Goal: Task Accomplishment & Management: Complete application form

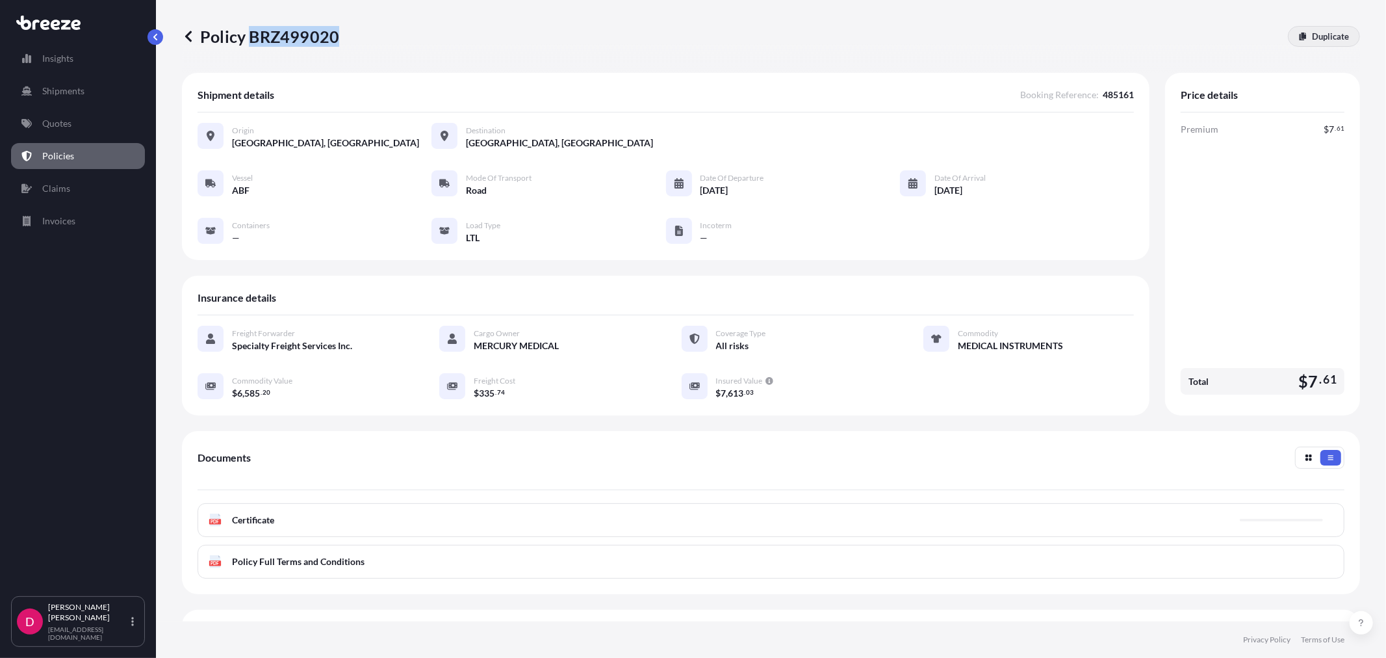
click at [1324, 34] on p "Duplicate" at bounding box center [1330, 36] width 37 height 13
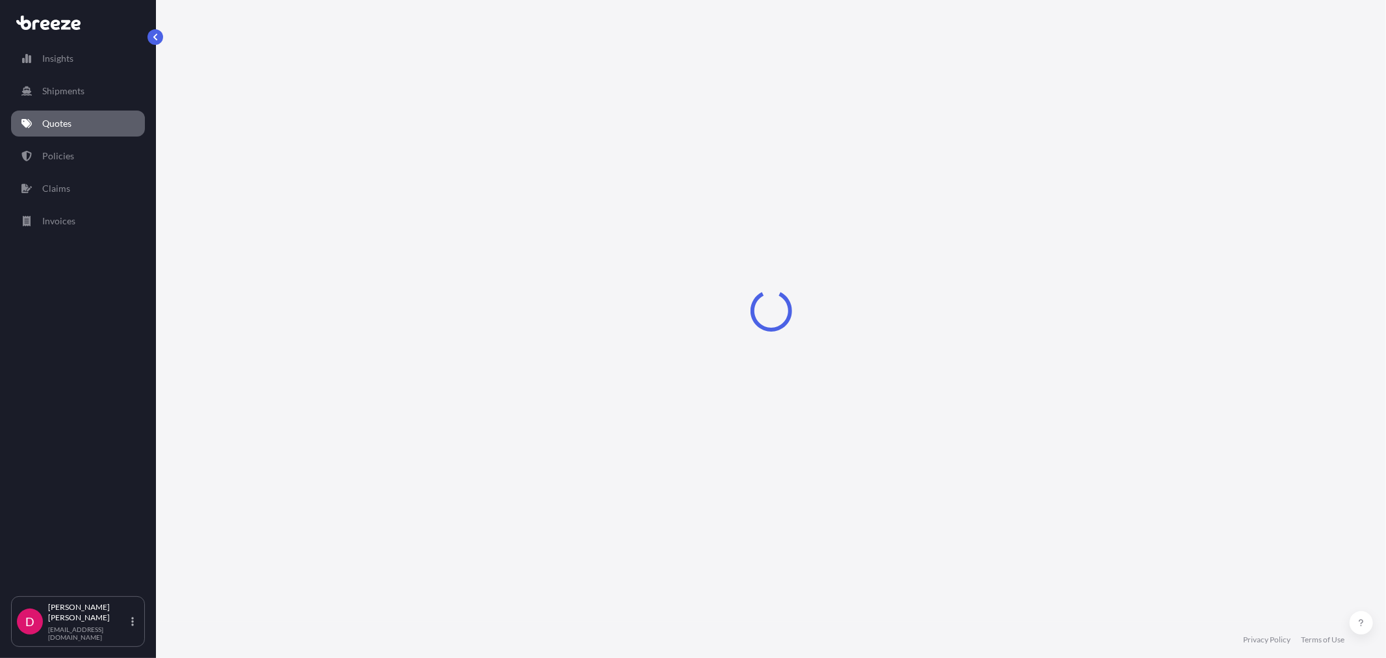
select select "Road"
select select "1"
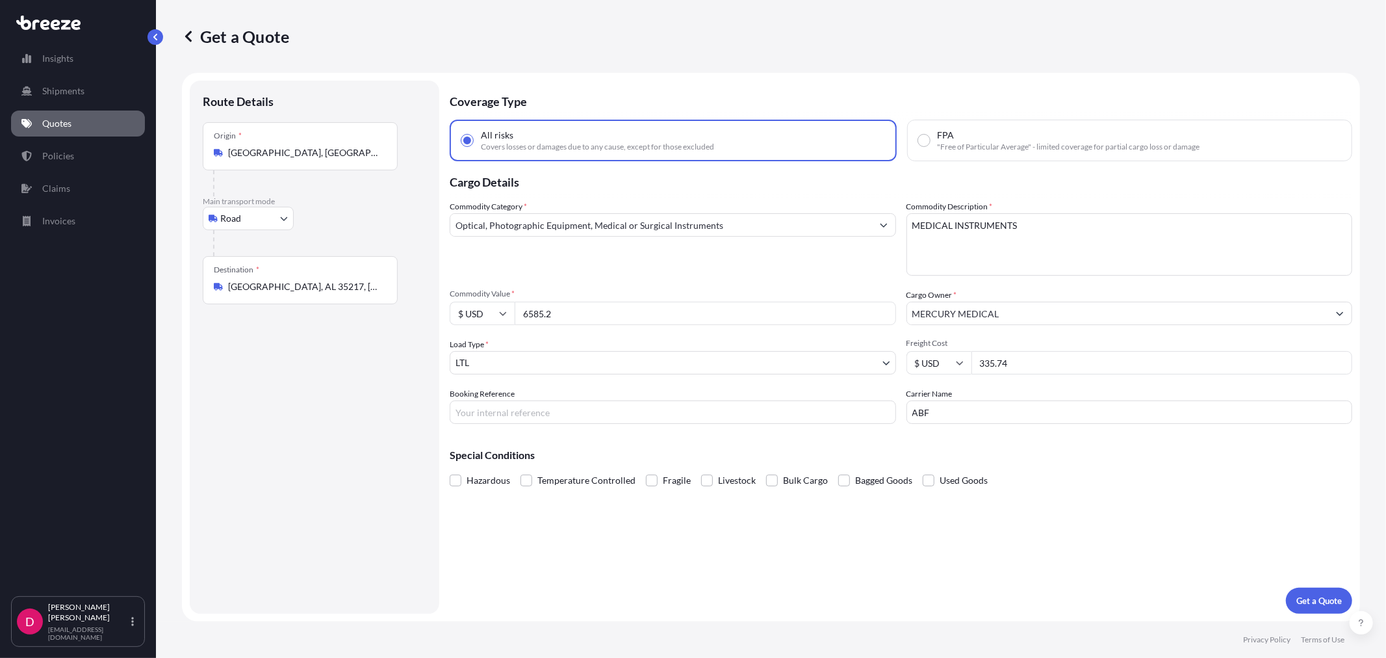
click at [315, 286] on input "[GEOGRAPHIC_DATA], AL 35217, [GEOGRAPHIC_DATA]" at bounding box center [304, 286] width 153 height 13
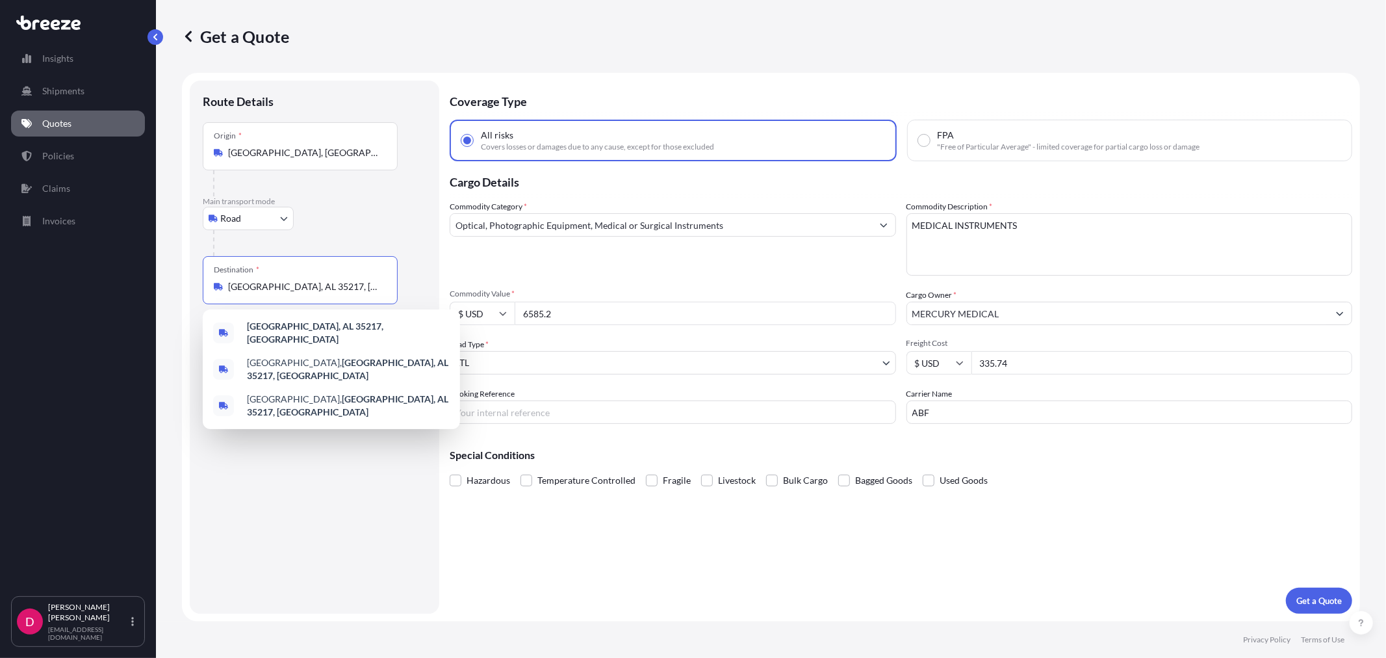
click at [315, 286] on input "[GEOGRAPHIC_DATA], AL 35217, [GEOGRAPHIC_DATA]" at bounding box center [304, 286] width 153 height 13
click at [315, 285] on input "[GEOGRAPHIC_DATA], AL 35217, [GEOGRAPHIC_DATA]" at bounding box center [304, 286] width 153 height 13
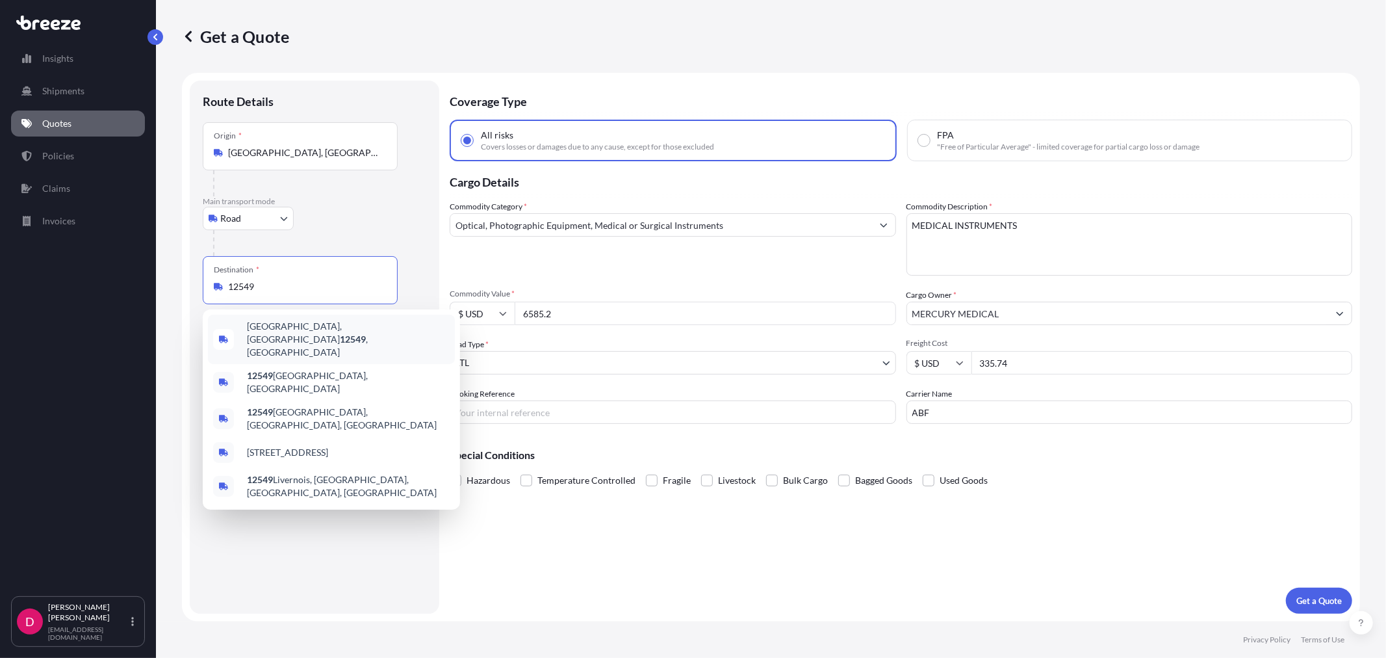
click at [310, 329] on span "[GEOGRAPHIC_DATA], [GEOGRAPHIC_DATA] 12549 , [GEOGRAPHIC_DATA]" at bounding box center [348, 339] width 203 height 39
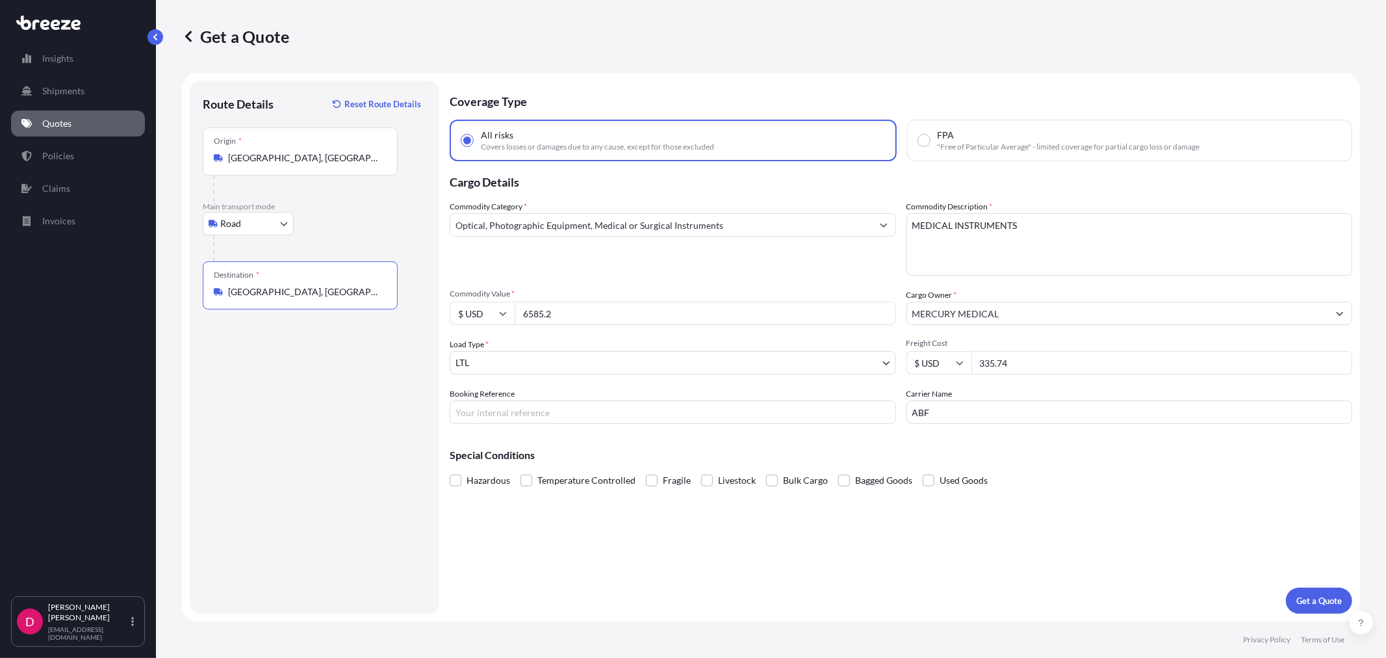
type input "[GEOGRAPHIC_DATA], [GEOGRAPHIC_DATA] 12549, [GEOGRAPHIC_DATA]"
drag, startPoint x: 576, startPoint y: 310, endPoint x: 497, endPoint y: 307, distance: 78.7
click at [497, 307] on div "$ USD 6585.2" at bounding box center [673, 312] width 446 height 23
paste input "10938.01"
type input "10938.01"
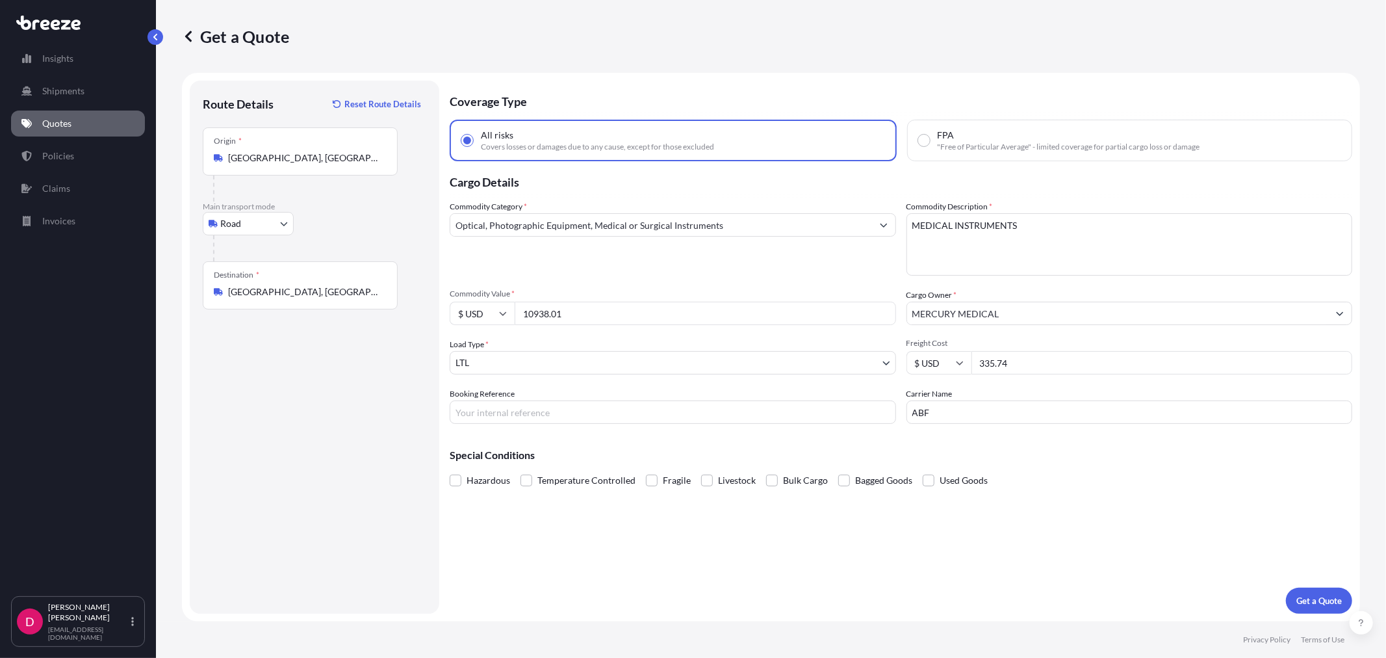
drag, startPoint x: 1061, startPoint y: 368, endPoint x: 936, endPoint y: 364, distance: 124.8
click at [936, 364] on div "$ USD 335.74" at bounding box center [1129, 362] width 446 height 23
type input "380.00"
click at [626, 413] on input "Booking Reference" at bounding box center [673, 411] width 446 height 23
type input "485198"
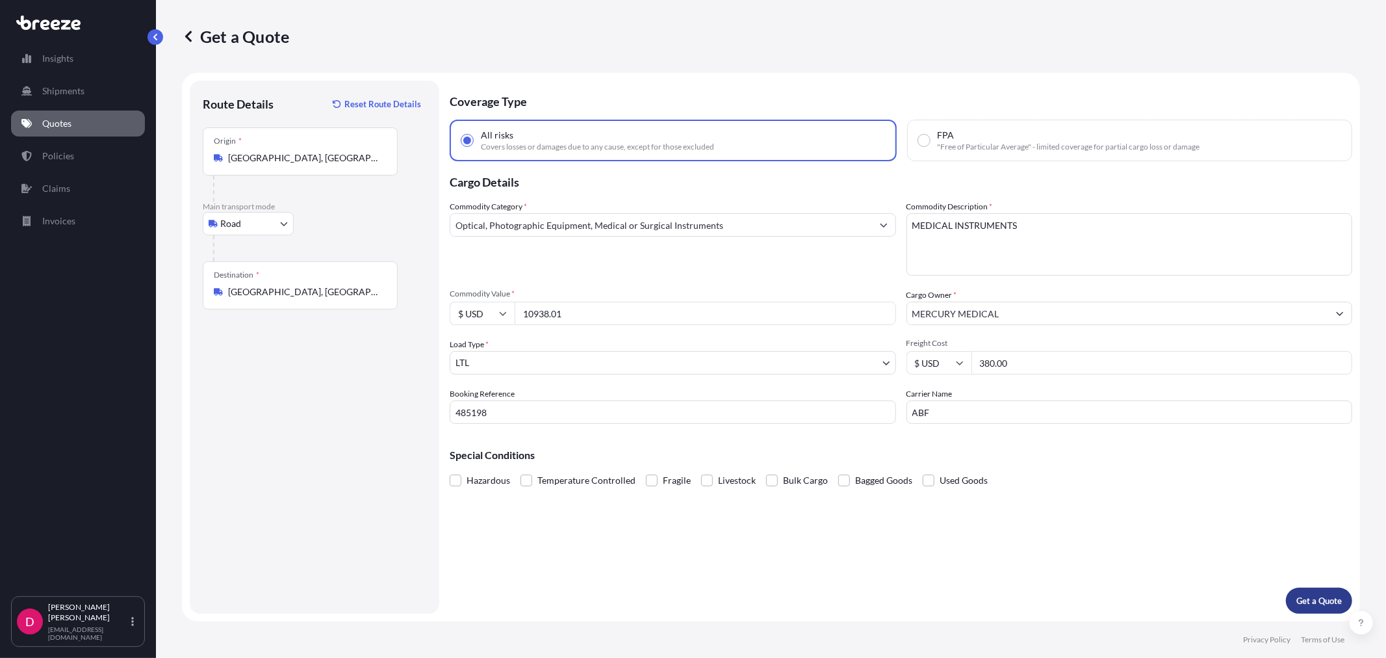
click at [1296, 589] on button "Get a Quote" at bounding box center [1319, 600] width 66 height 26
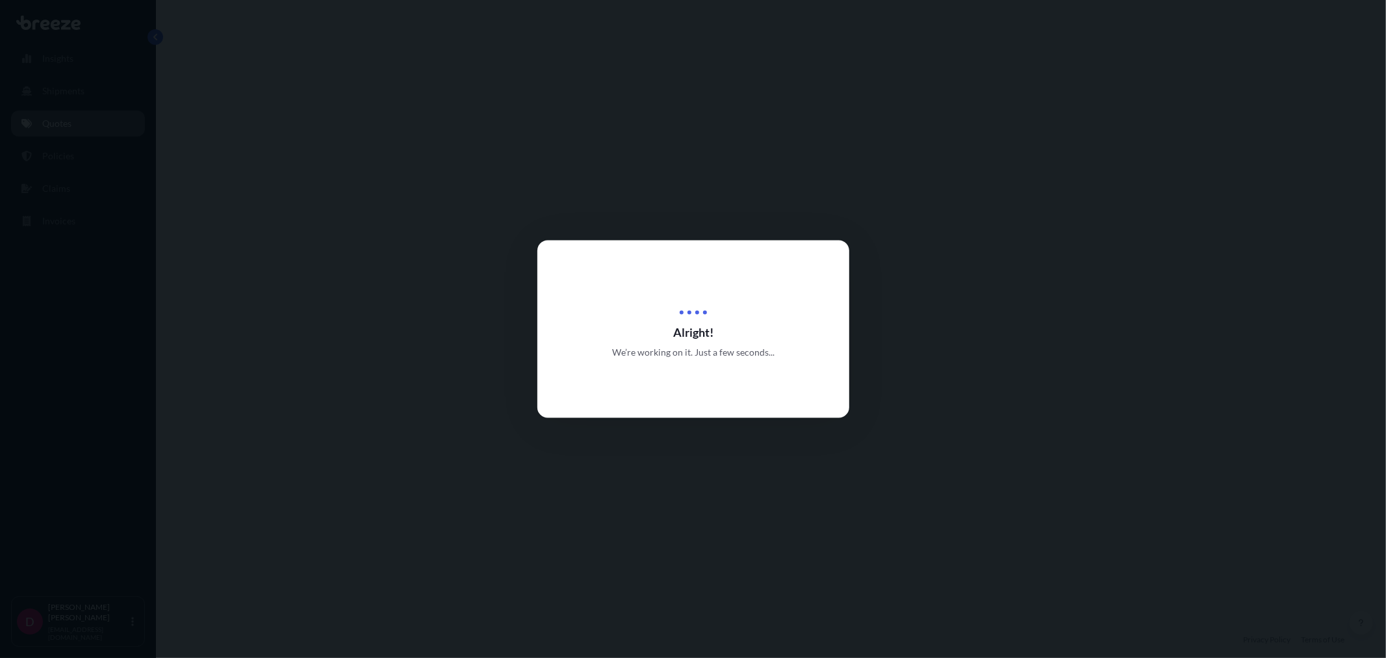
select select "Road"
select select "1"
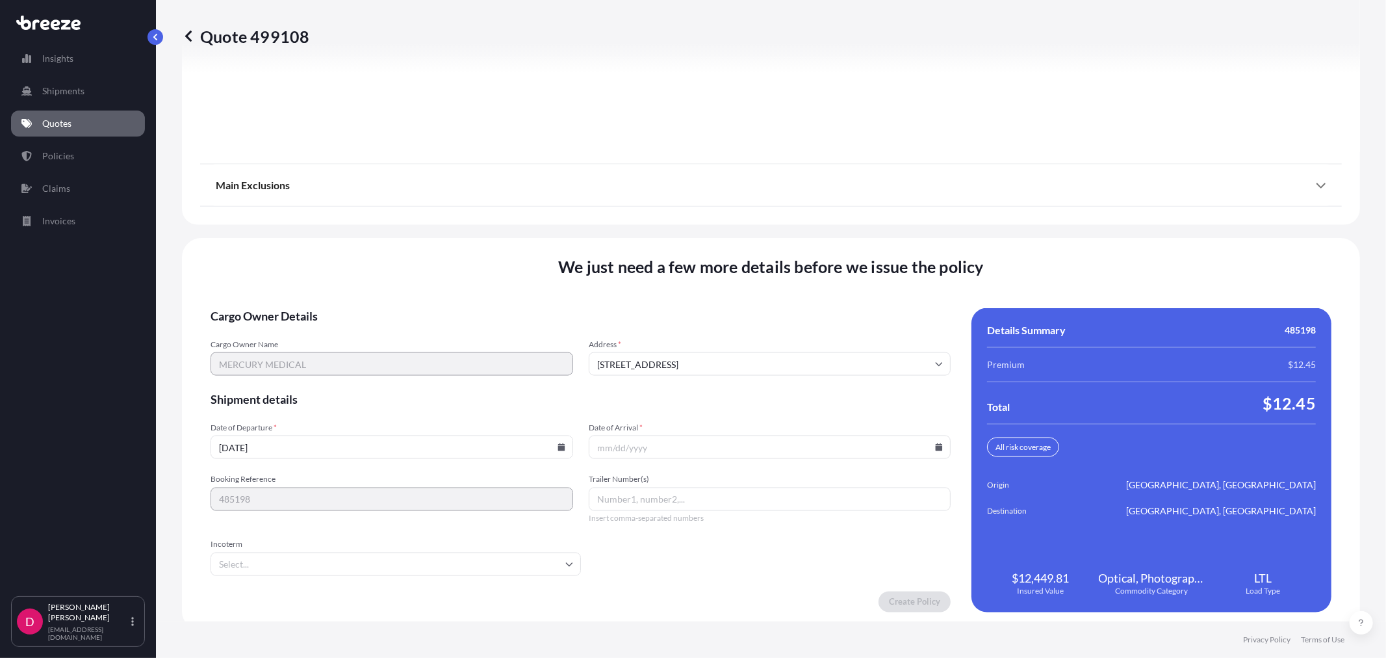
scroll to position [1608, 0]
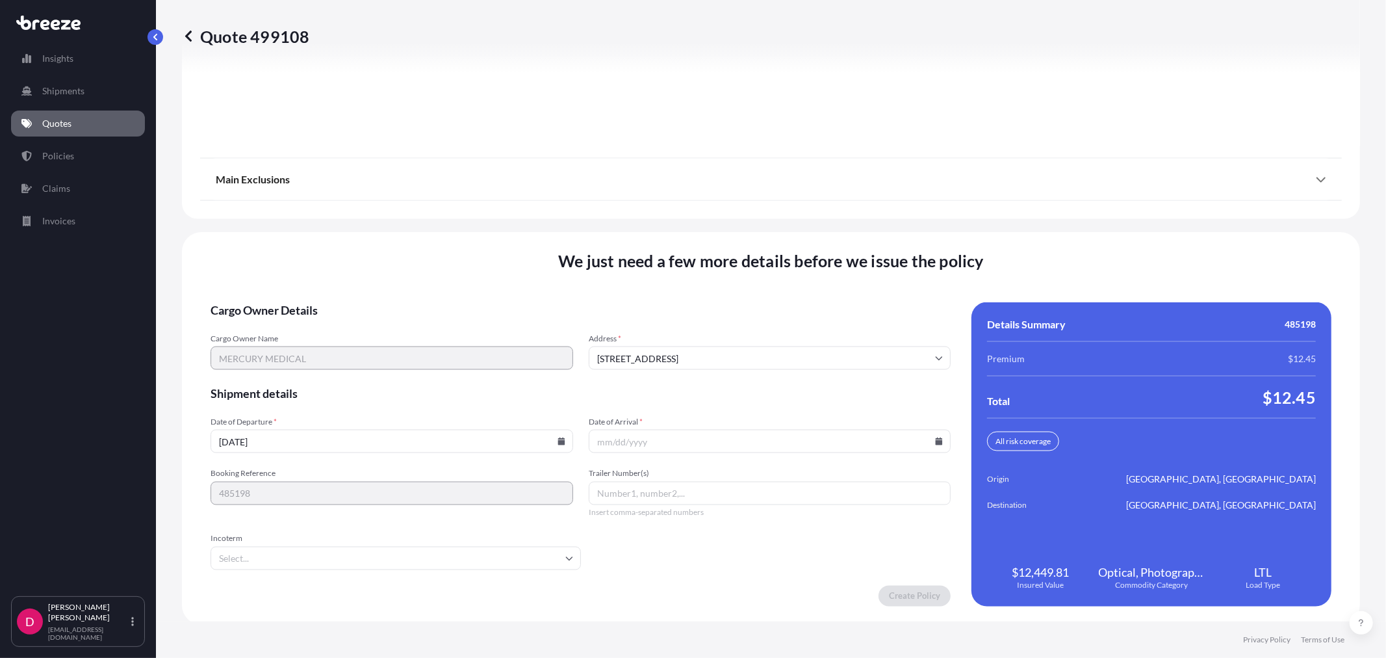
click at [559, 440] on icon at bounding box center [560, 441] width 7 height 8
click at [303, 325] on button "15" at bounding box center [298, 322] width 21 height 21
type input "[DATE]"
click at [936, 437] on icon at bounding box center [939, 441] width 7 height 8
click at [678, 342] on button "22" at bounding box center [673, 347] width 21 height 21
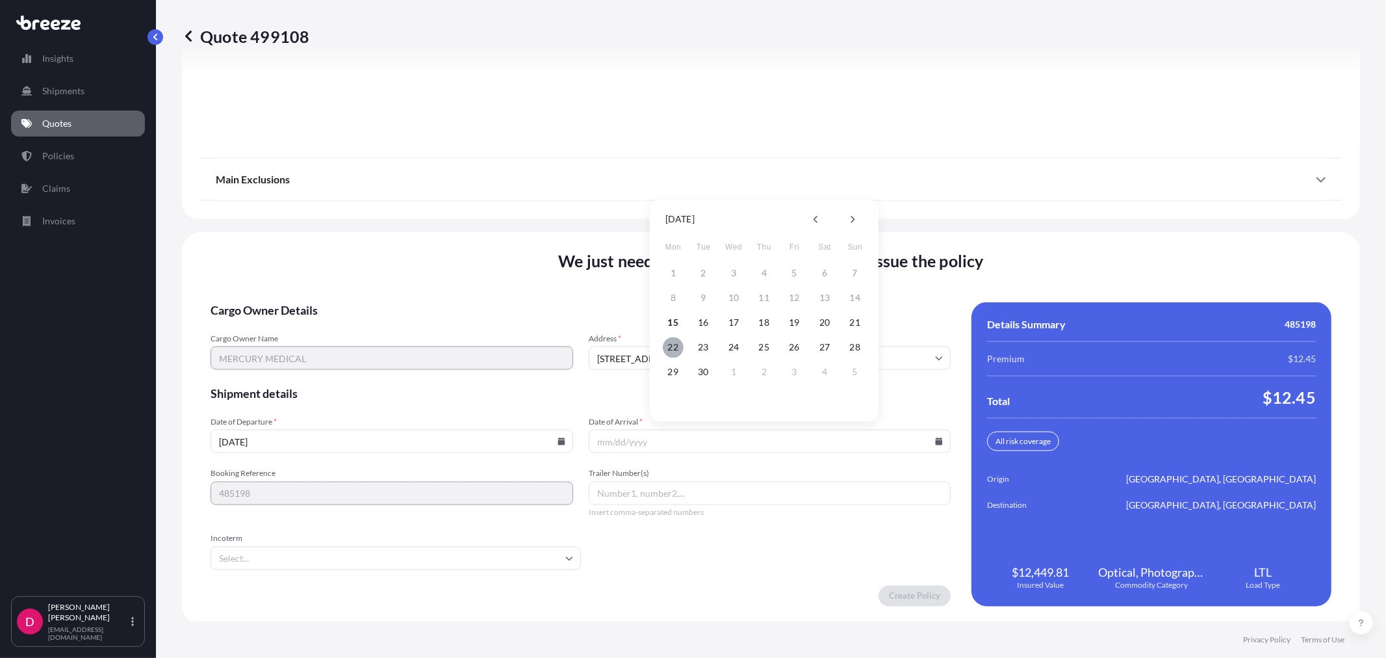
type input "[DATE]"
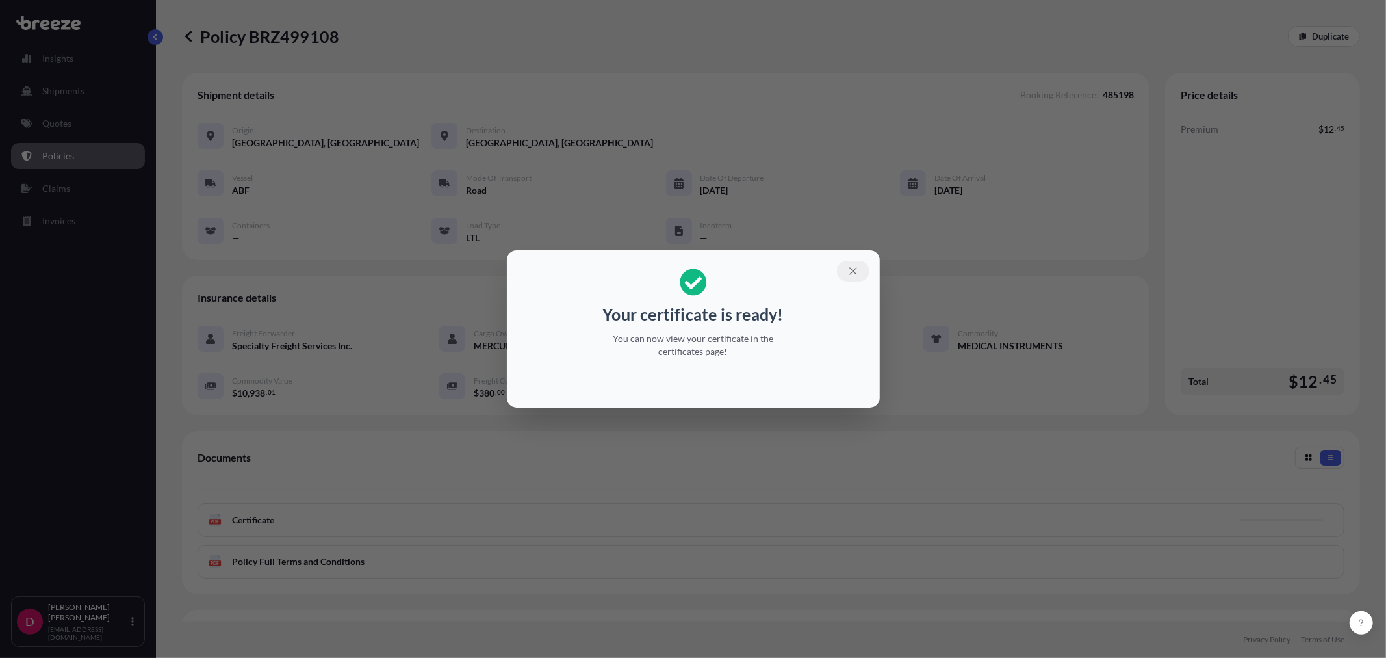
click at [847, 272] on icon "button" at bounding box center [853, 271] width 12 height 12
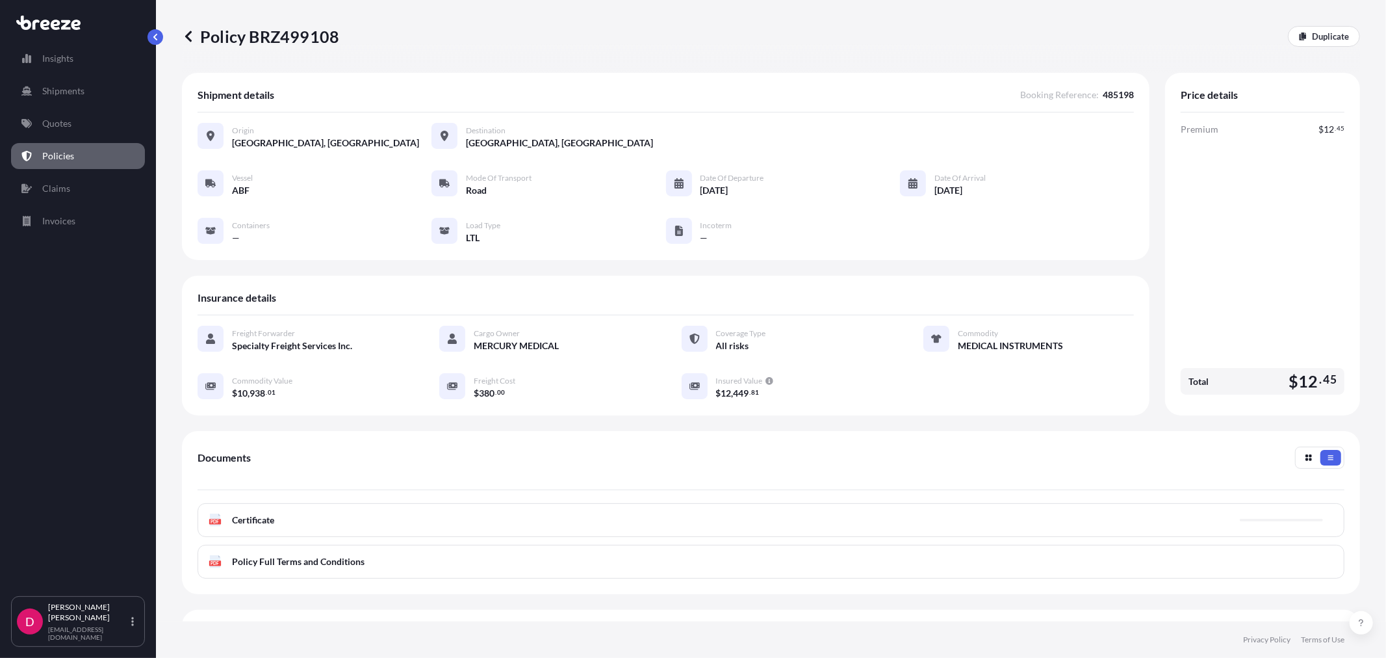
click at [303, 36] on p "Policy BRZ499108" at bounding box center [260, 36] width 157 height 21
copy p "BRZ499108"
click at [1327, 42] on p "Duplicate" at bounding box center [1330, 36] width 37 height 13
select select "Road"
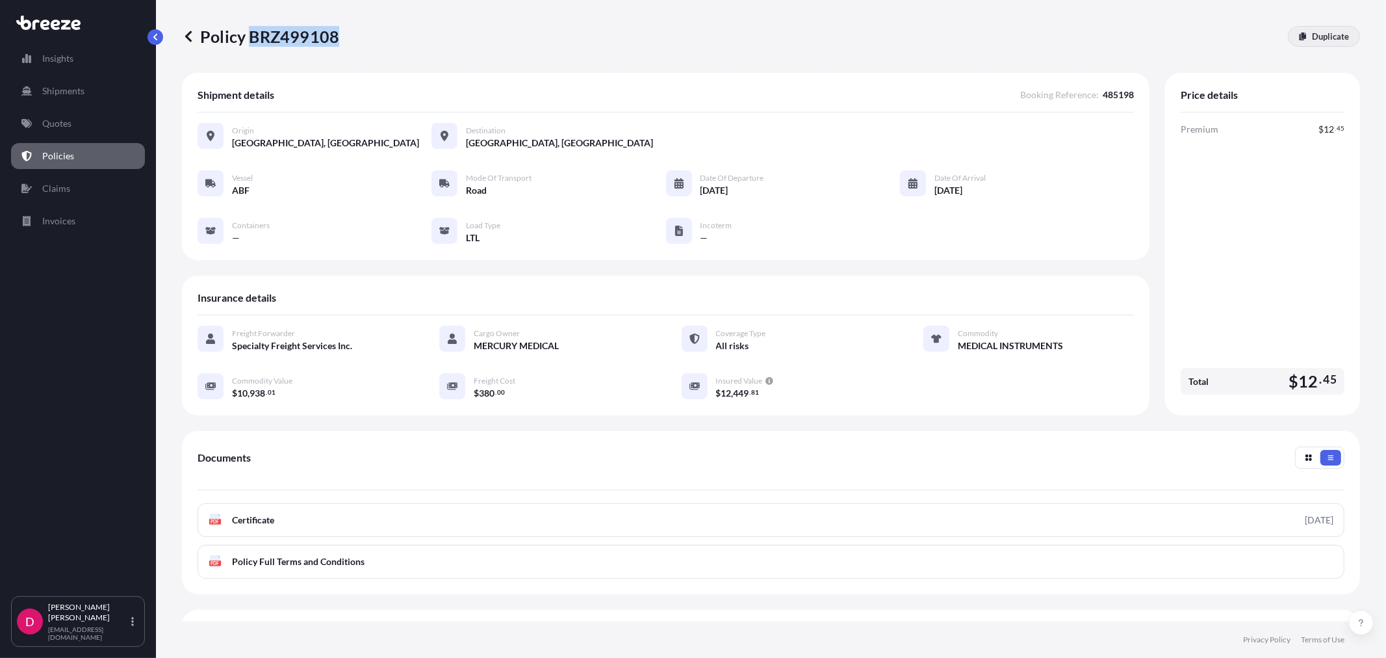
select select "1"
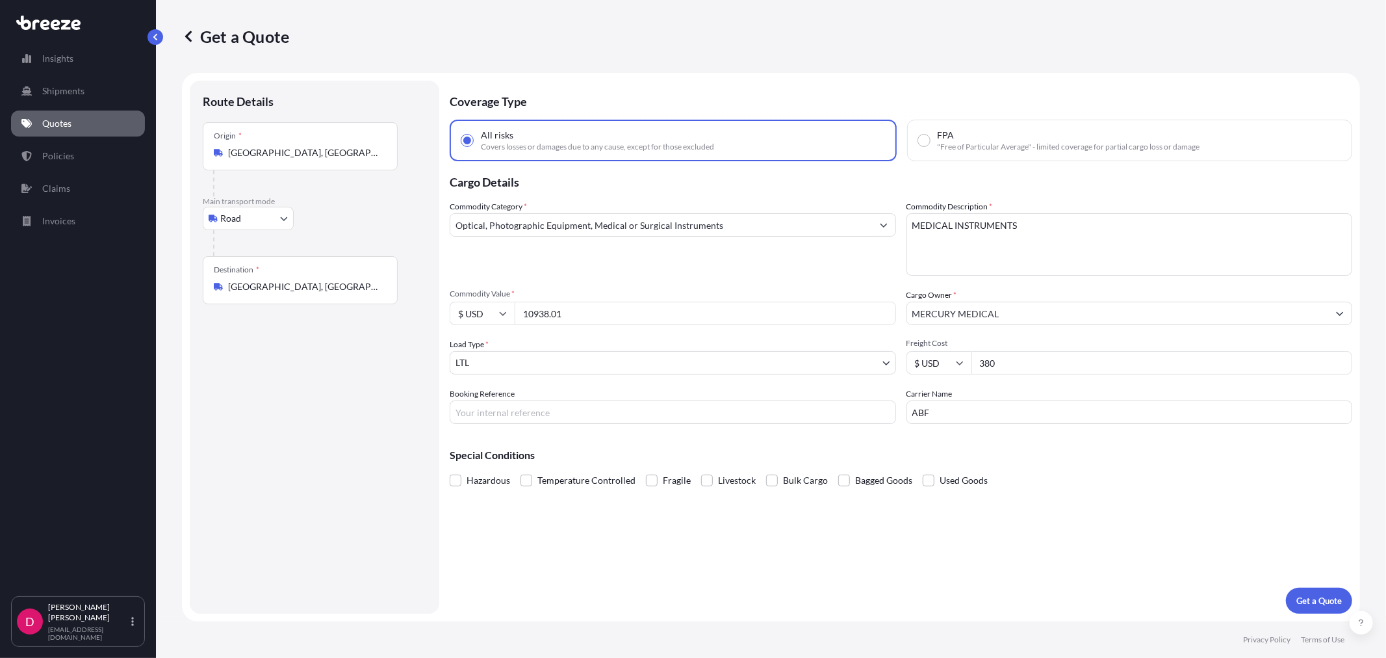
click at [299, 286] on input "[GEOGRAPHIC_DATA], [GEOGRAPHIC_DATA] 12549, [GEOGRAPHIC_DATA]" at bounding box center [304, 286] width 153 height 13
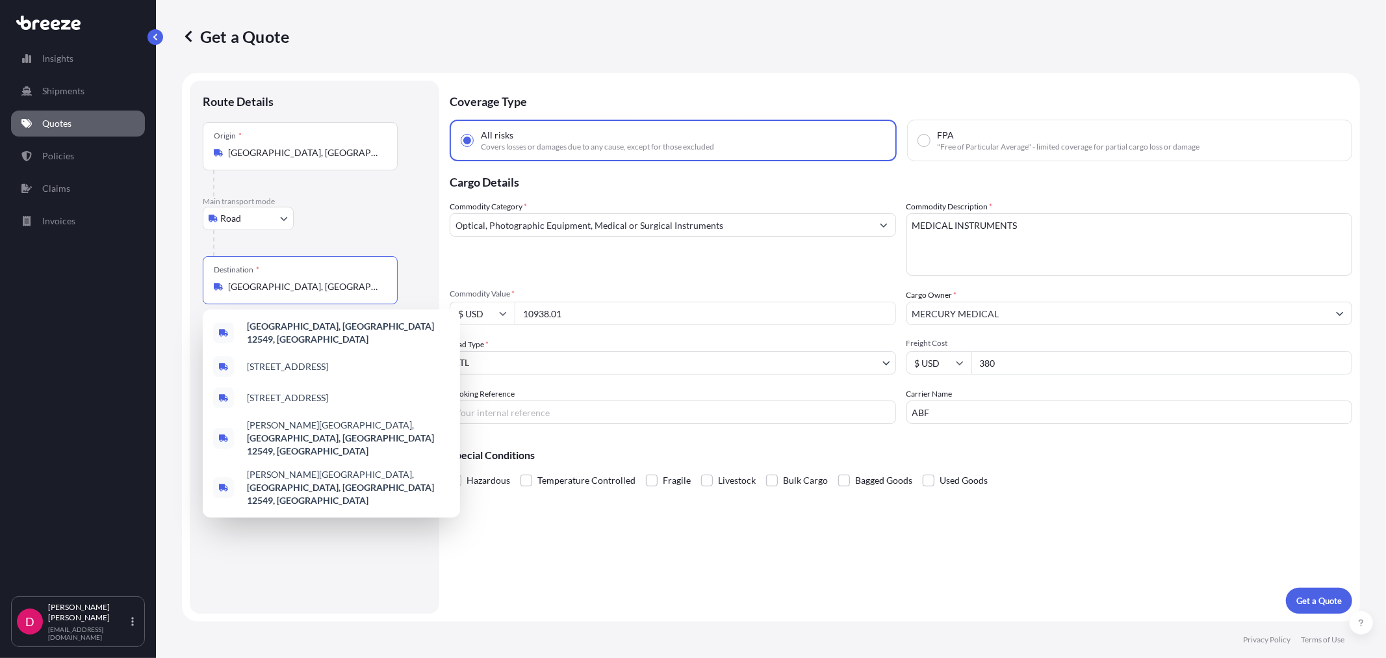
click at [299, 286] on input "[GEOGRAPHIC_DATA], [GEOGRAPHIC_DATA] 12549, [GEOGRAPHIC_DATA]" at bounding box center [304, 286] width 153 height 13
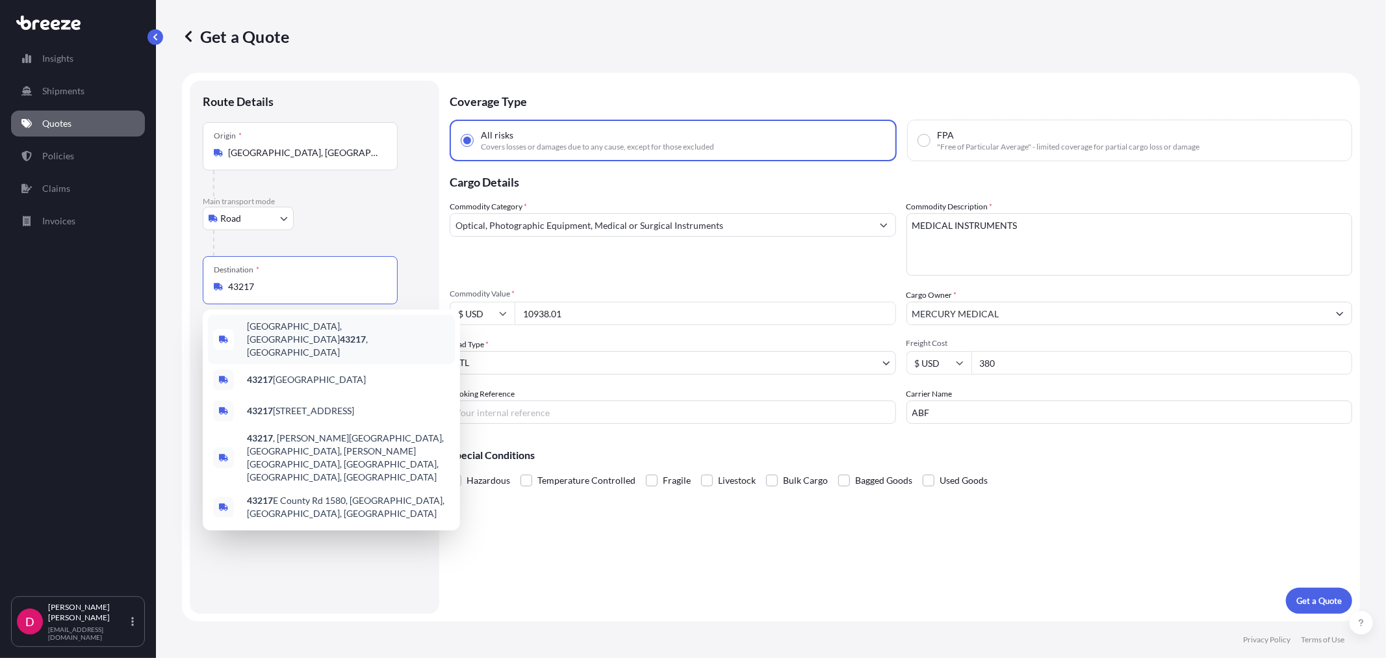
click at [298, 330] on span "[GEOGRAPHIC_DATA] , [GEOGRAPHIC_DATA]" at bounding box center [348, 339] width 203 height 39
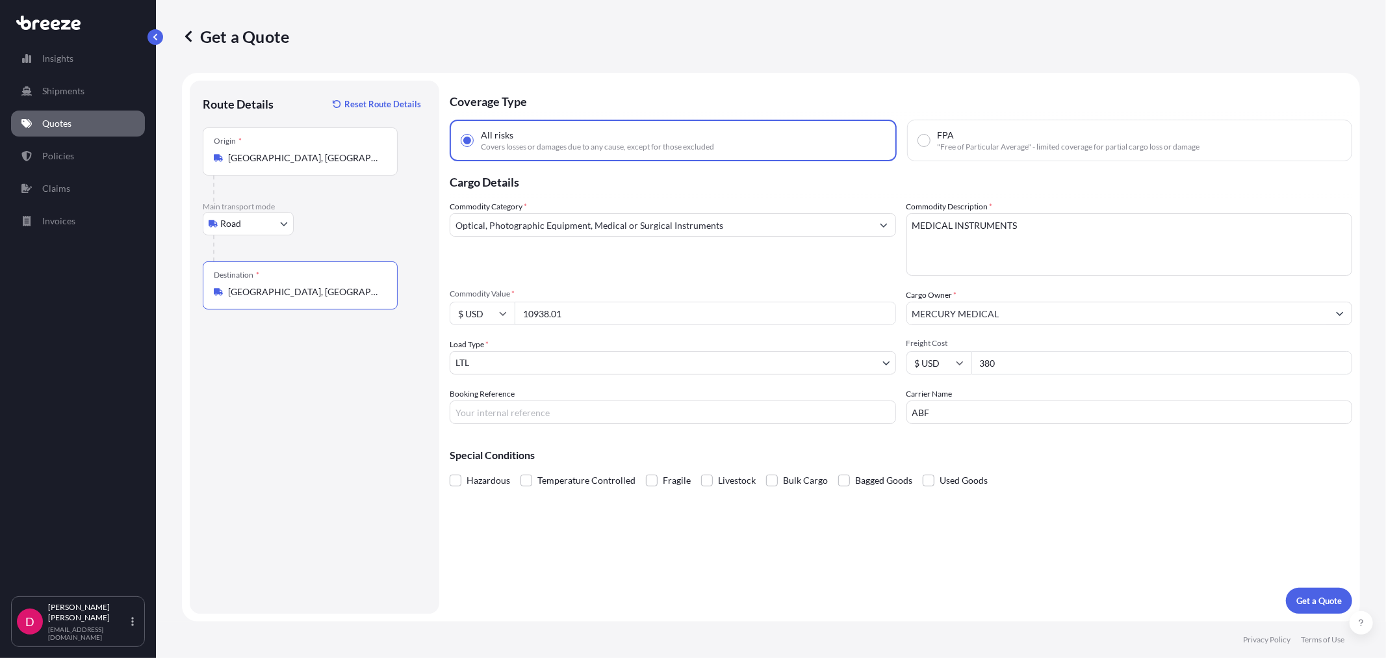
type input "[GEOGRAPHIC_DATA], [GEOGRAPHIC_DATA]"
click at [595, 313] on input "10938.01" at bounding box center [705, 312] width 381 height 23
click at [595, 312] on input "10938.01" at bounding box center [705, 312] width 381 height 23
paste input "699.90"
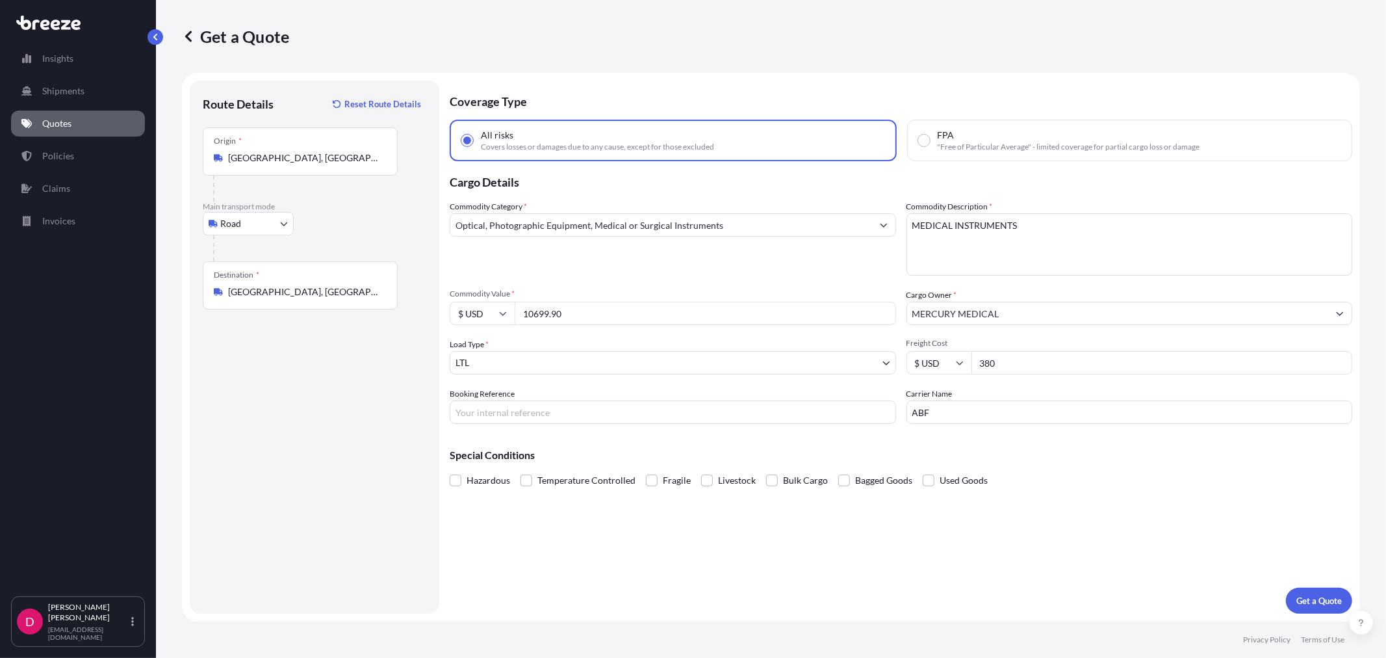
type input "10699.90"
drag, startPoint x: 1010, startPoint y: 356, endPoint x: 947, endPoint y: 353, distance: 63.7
click at [947, 353] on div "$ USD 380" at bounding box center [1129, 362] width 446 height 23
type input "357.35"
click at [585, 420] on input "Booking Reference" at bounding box center [673, 411] width 446 height 23
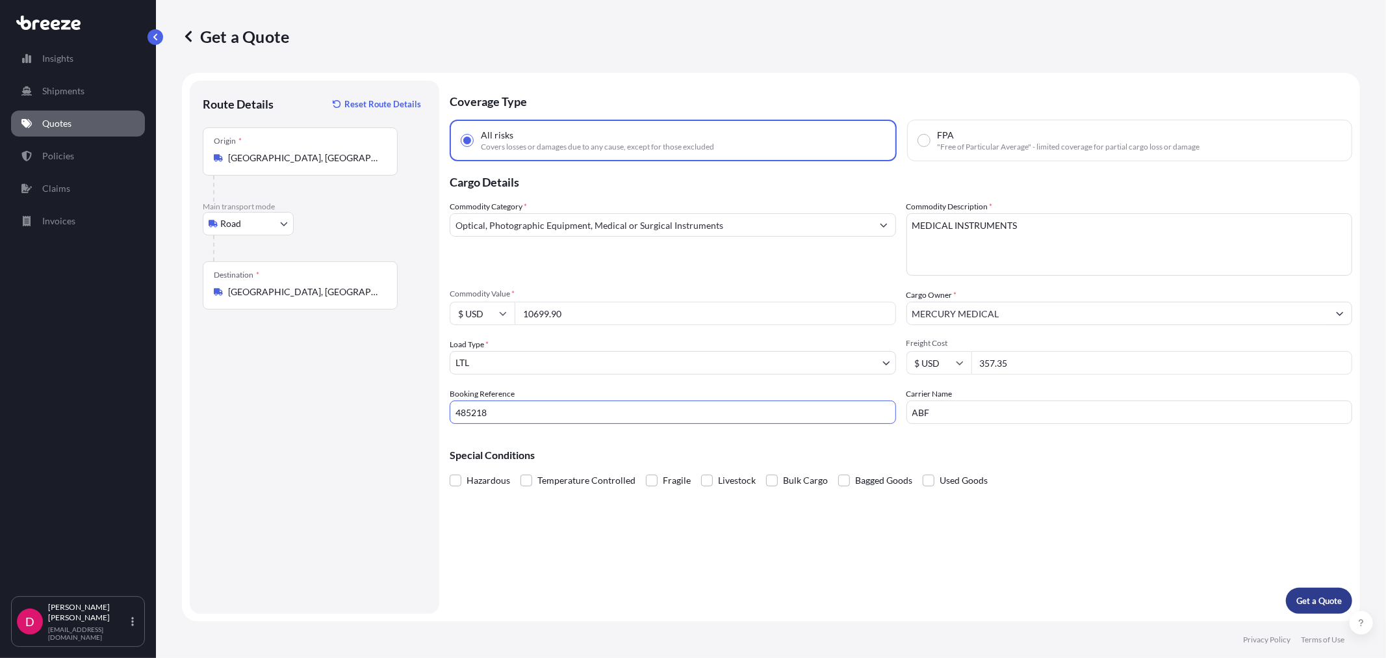
type input "485218"
click at [1309, 606] on p "Get a Quote" at bounding box center [1318, 600] width 45 height 13
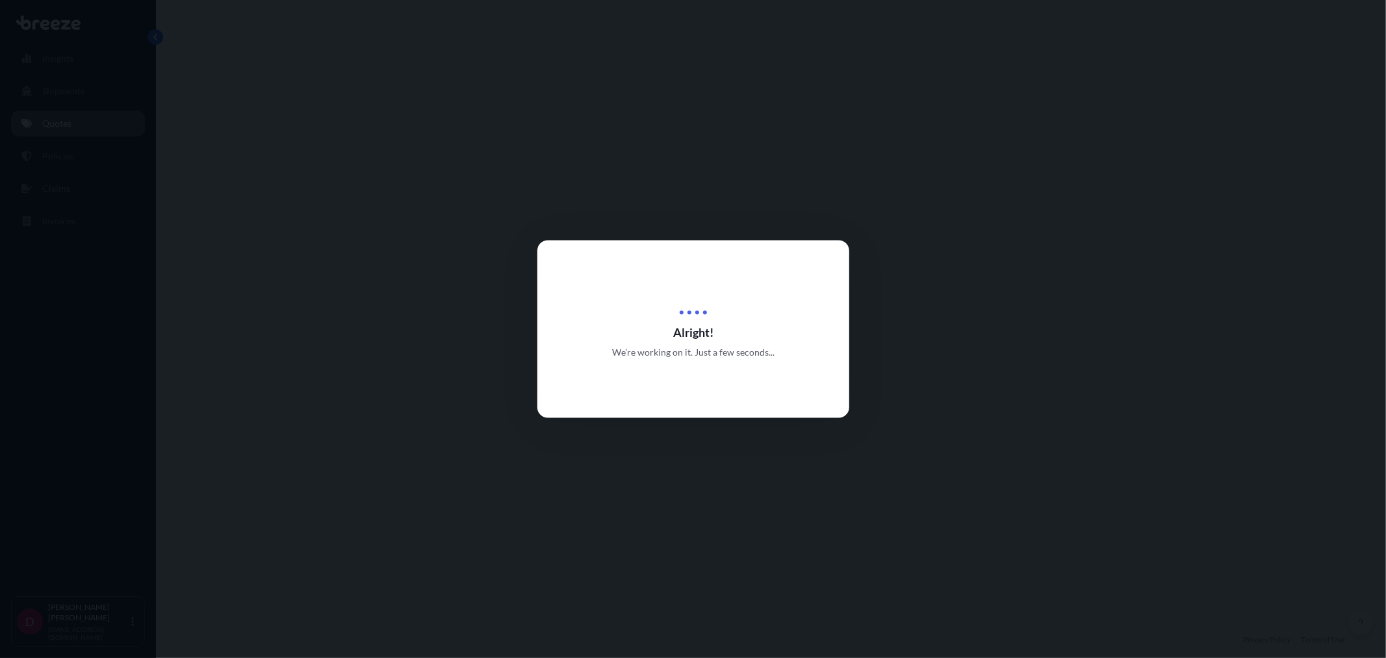
select select "Road"
select select "1"
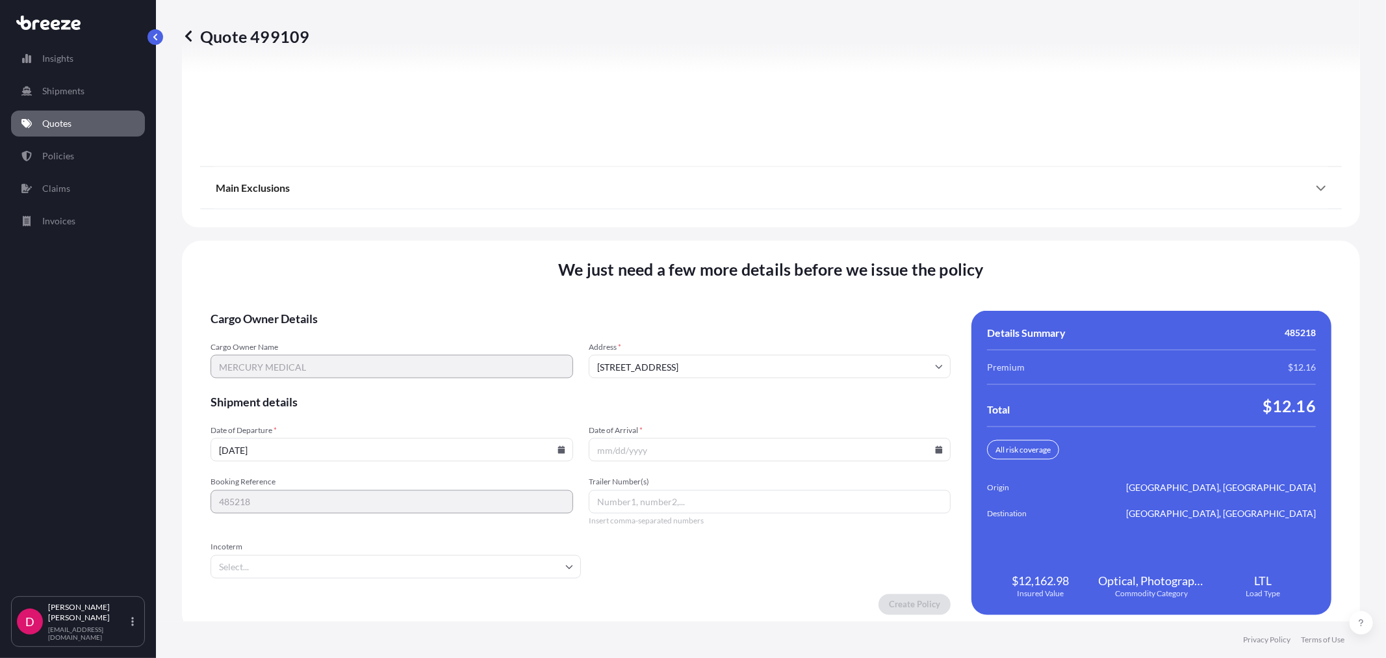
scroll to position [1608, 0]
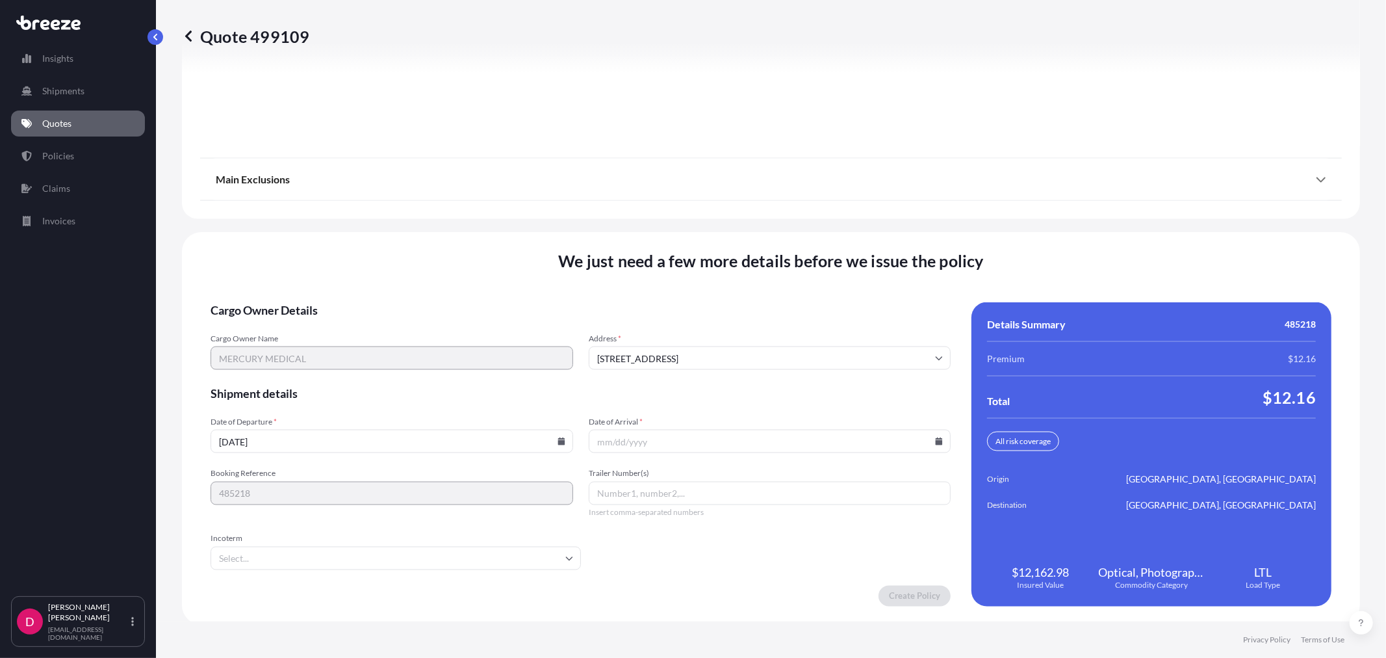
click at [557, 441] on icon at bounding box center [560, 441] width 7 height 8
click at [303, 316] on button "15" at bounding box center [298, 322] width 21 height 21
type input "[DATE]"
click at [936, 437] on icon at bounding box center [939, 441] width 7 height 8
click at [755, 346] on button "25" at bounding box center [764, 347] width 21 height 21
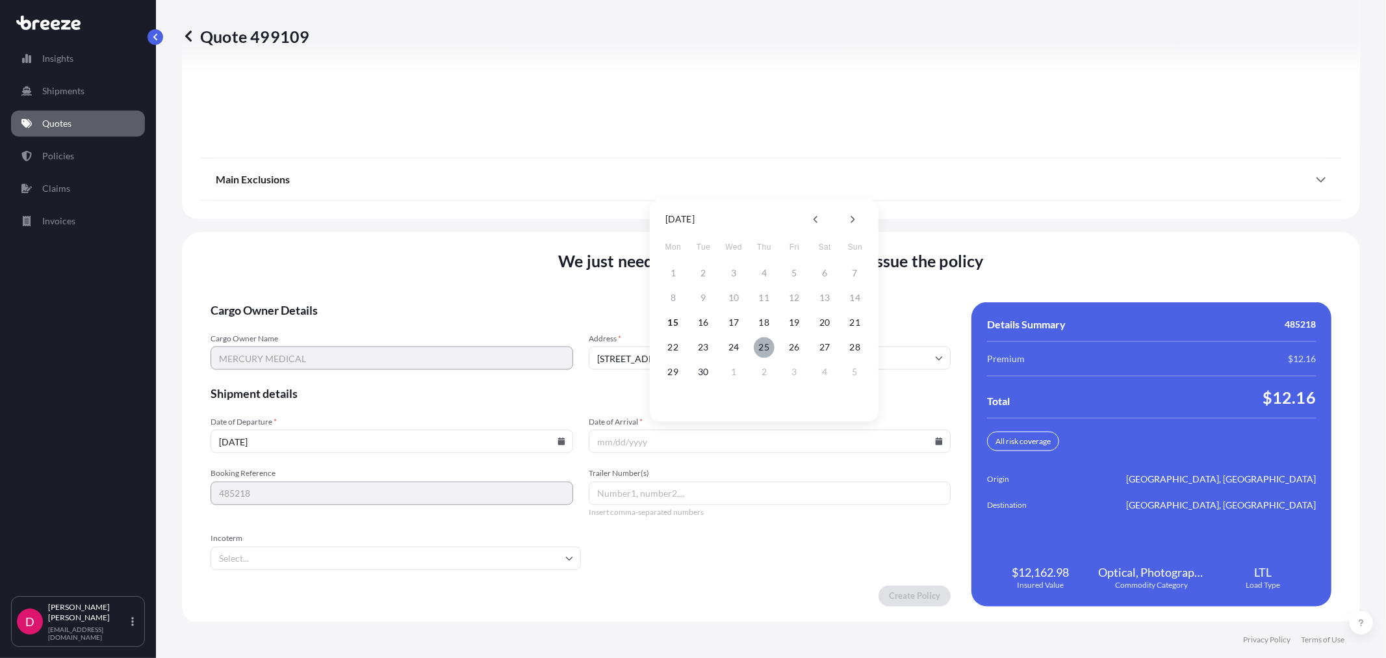
type input "[DATE]"
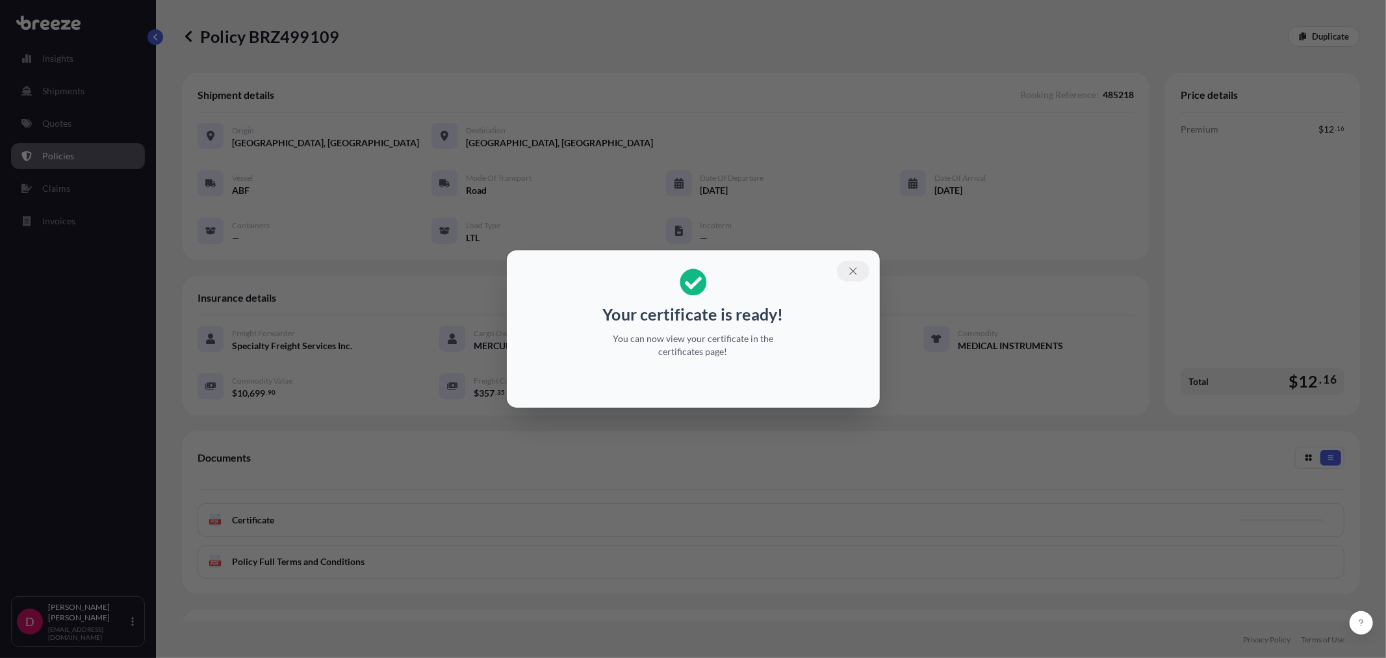
click at [845, 268] on button "button" at bounding box center [853, 271] width 32 height 21
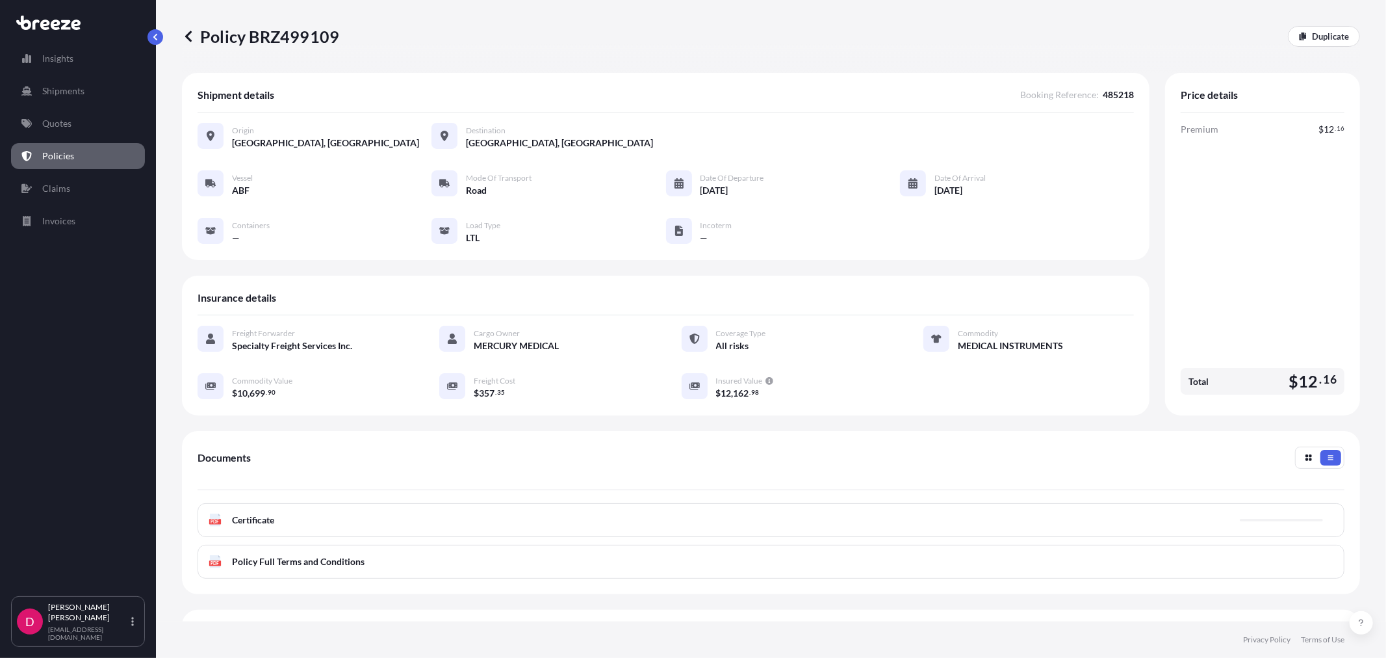
click at [311, 40] on p "Policy BRZ499109" at bounding box center [260, 36] width 157 height 21
copy p "BRZ499109"
click at [1335, 33] on p "Duplicate" at bounding box center [1330, 36] width 37 height 13
select select "Road"
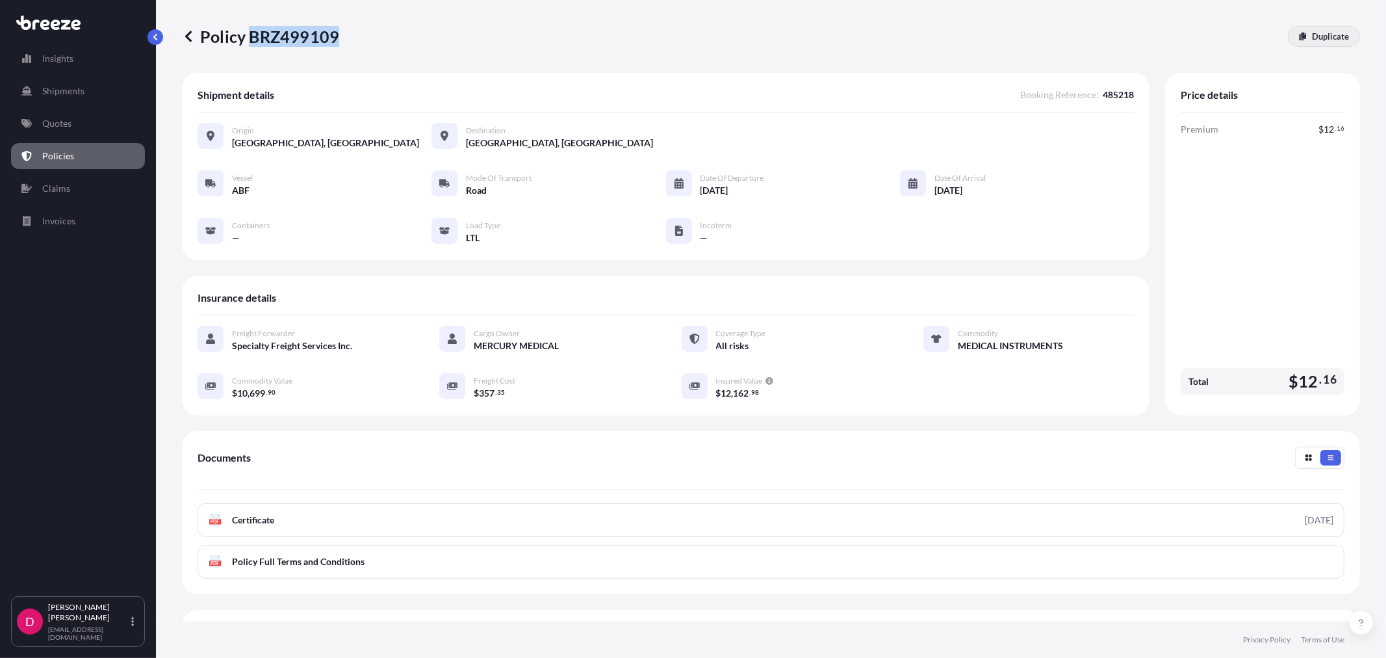
select select "1"
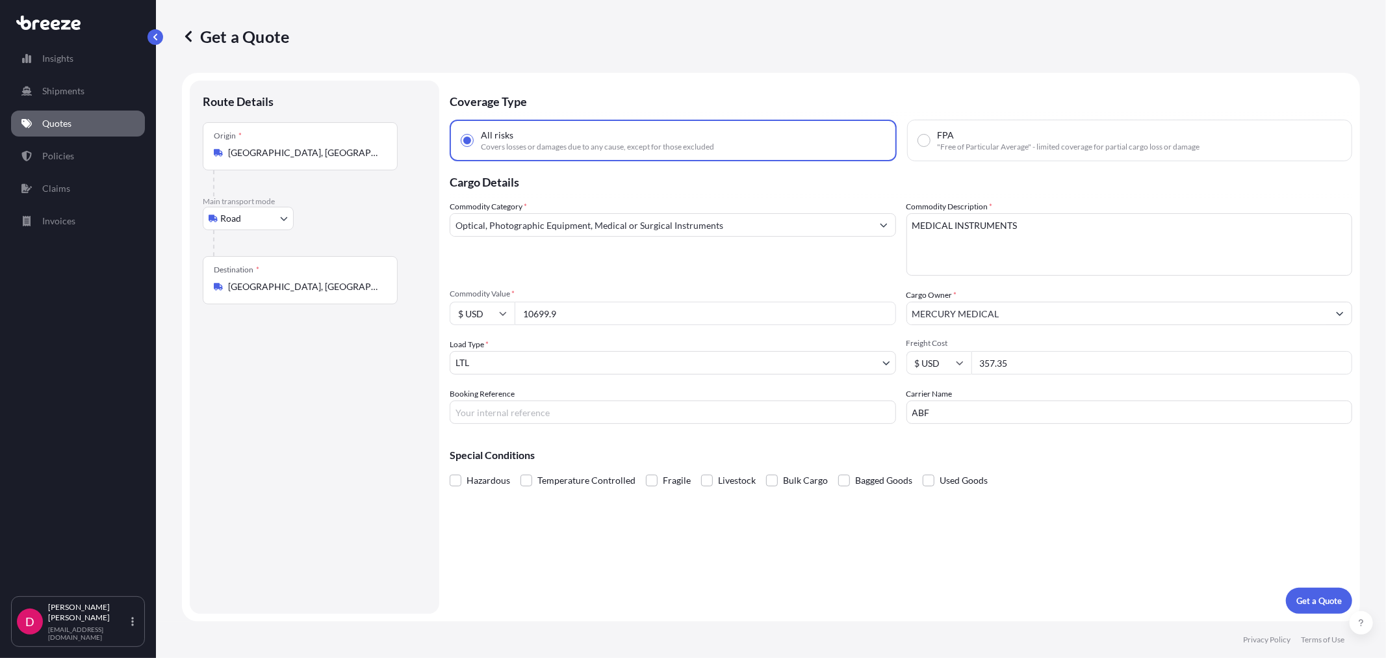
click at [284, 290] on input "[GEOGRAPHIC_DATA], [GEOGRAPHIC_DATA]" at bounding box center [304, 286] width 153 height 13
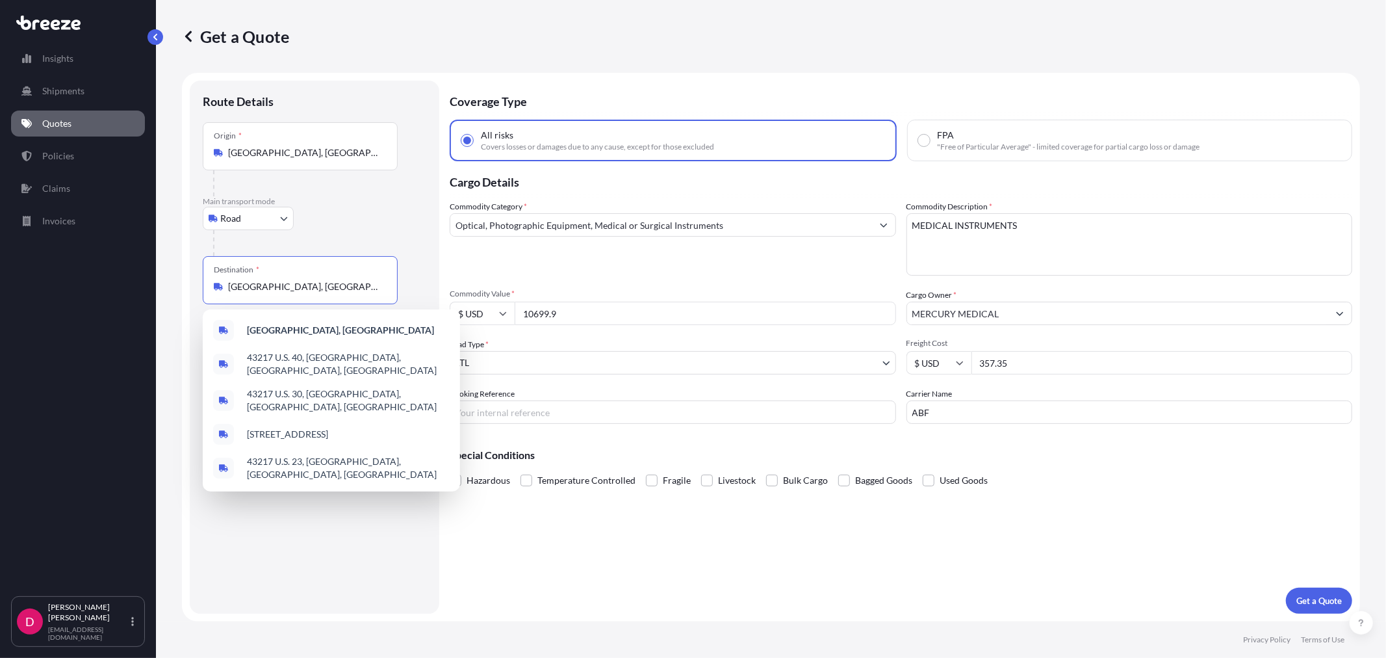
click at [284, 290] on input "[GEOGRAPHIC_DATA], [GEOGRAPHIC_DATA]" at bounding box center [304, 286] width 153 height 13
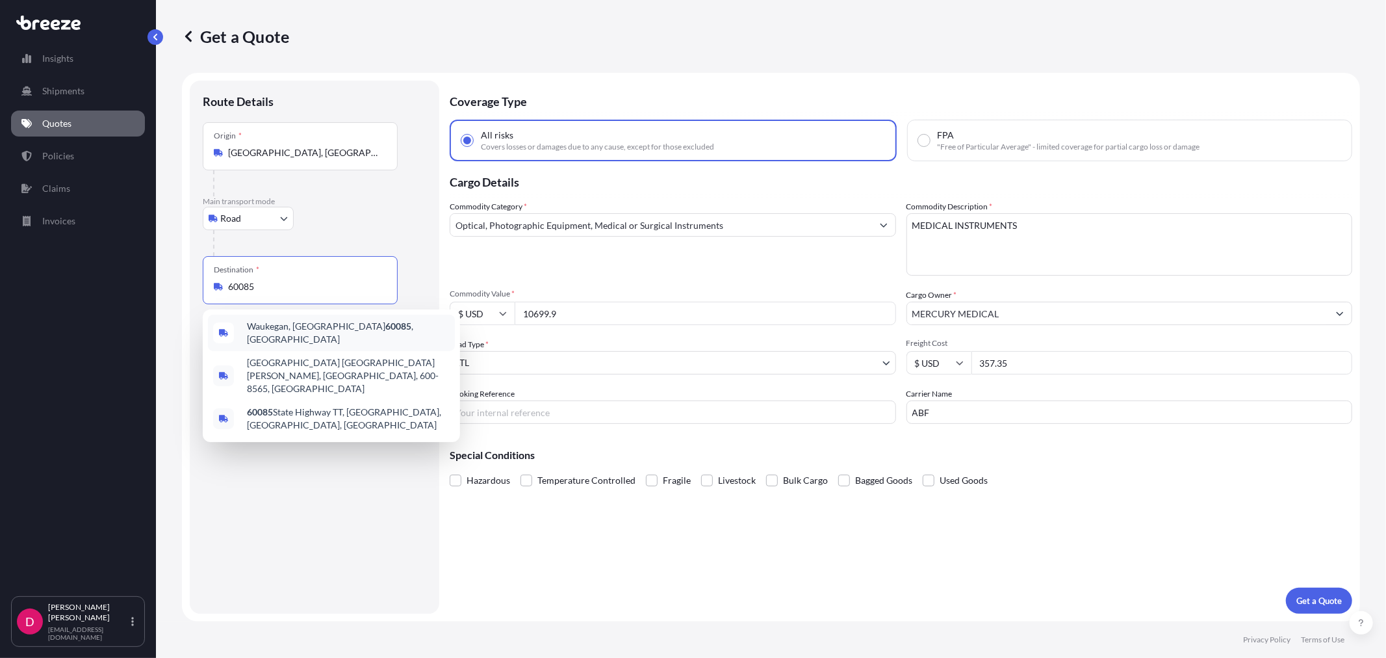
click at [298, 329] on span "Waukegan, IL 60085 , [GEOGRAPHIC_DATA]" at bounding box center [348, 333] width 203 height 26
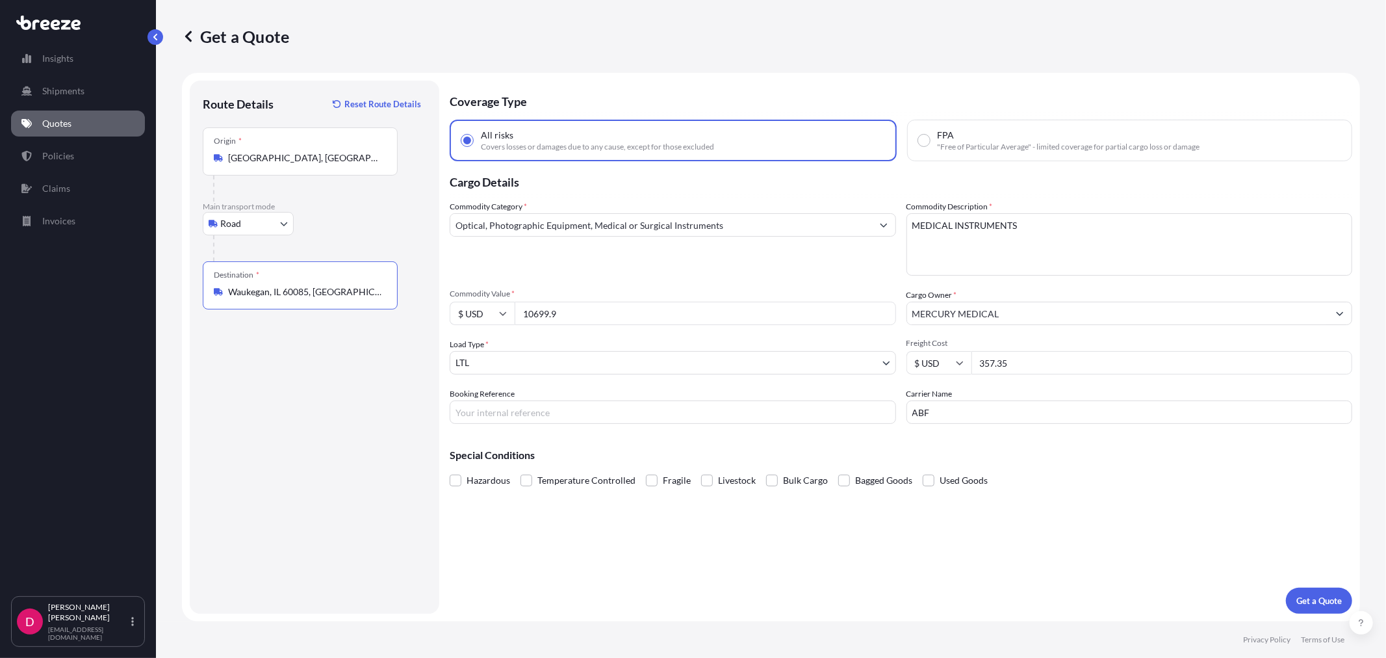
type input "Waukegan, IL 60085, [GEOGRAPHIC_DATA]"
drag, startPoint x: 590, startPoint y: 310, endPoint x: 446, endPoint y: 326, distance: 144.4
click at [446, 326] on form "Route Details Reset Route Details Place of loading Road Road Rail Origin * [GEO…" at bounding box center [771, 347] width 1178 height 548
paste input "7113.70"
type input "7113.70"
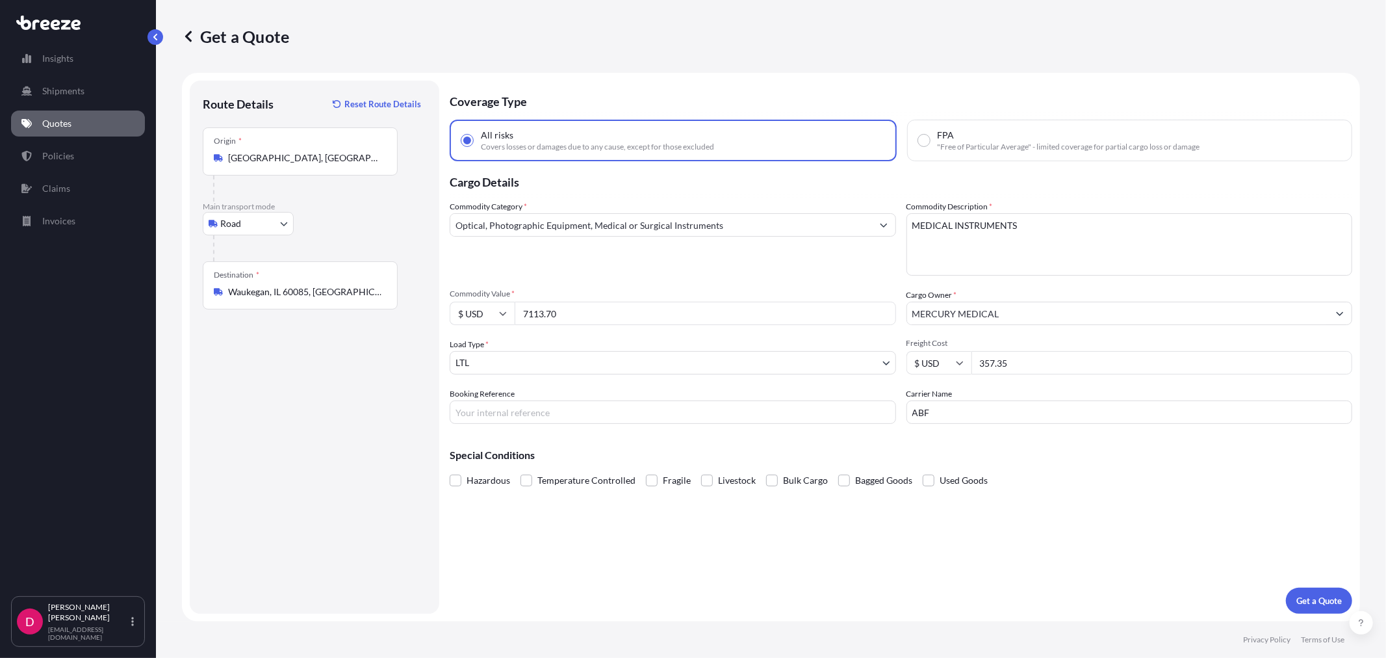
click at [1018, 357] on input "357.35" at bounding box center [1161, 362] width 381 height 23
type input "694.20"
click at [496, 411] on input "Booking Reference" at bounding box center [673, 411] width 446 height 23
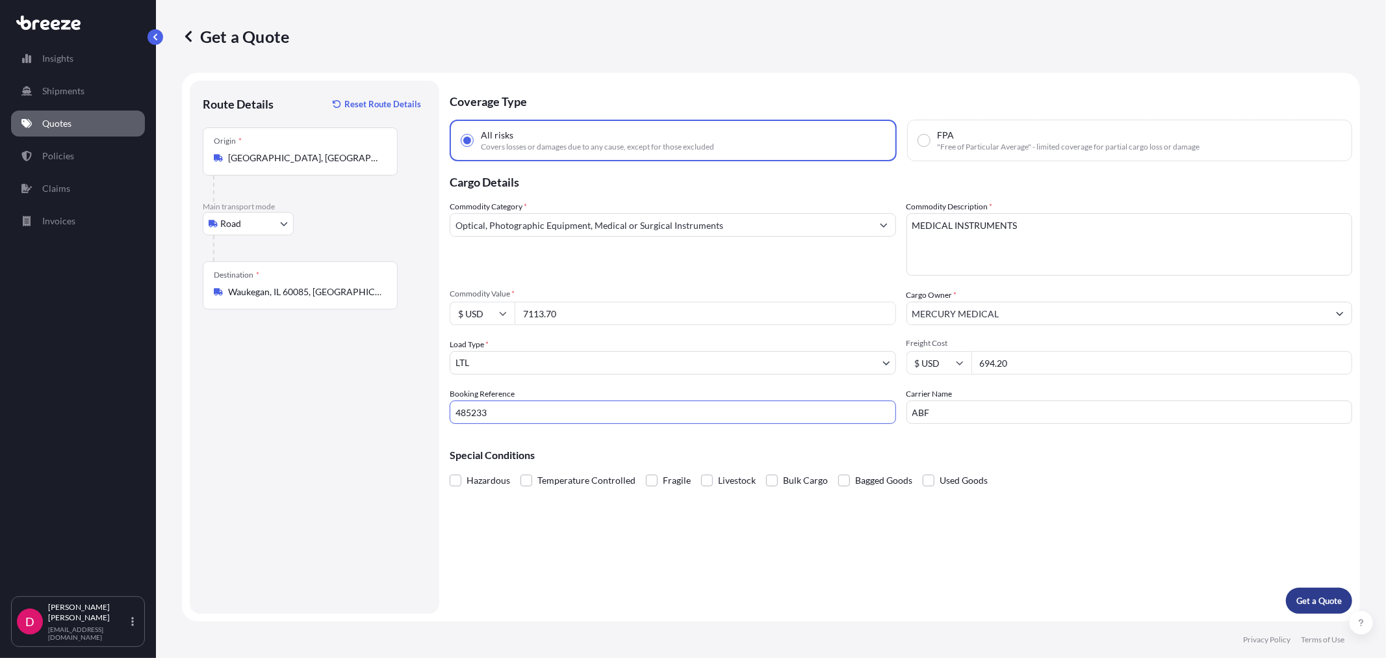
type input "485233"
click at [1312, 603] on p "Get a Quote" at bounding box center [1318, 600] width 45 height 13
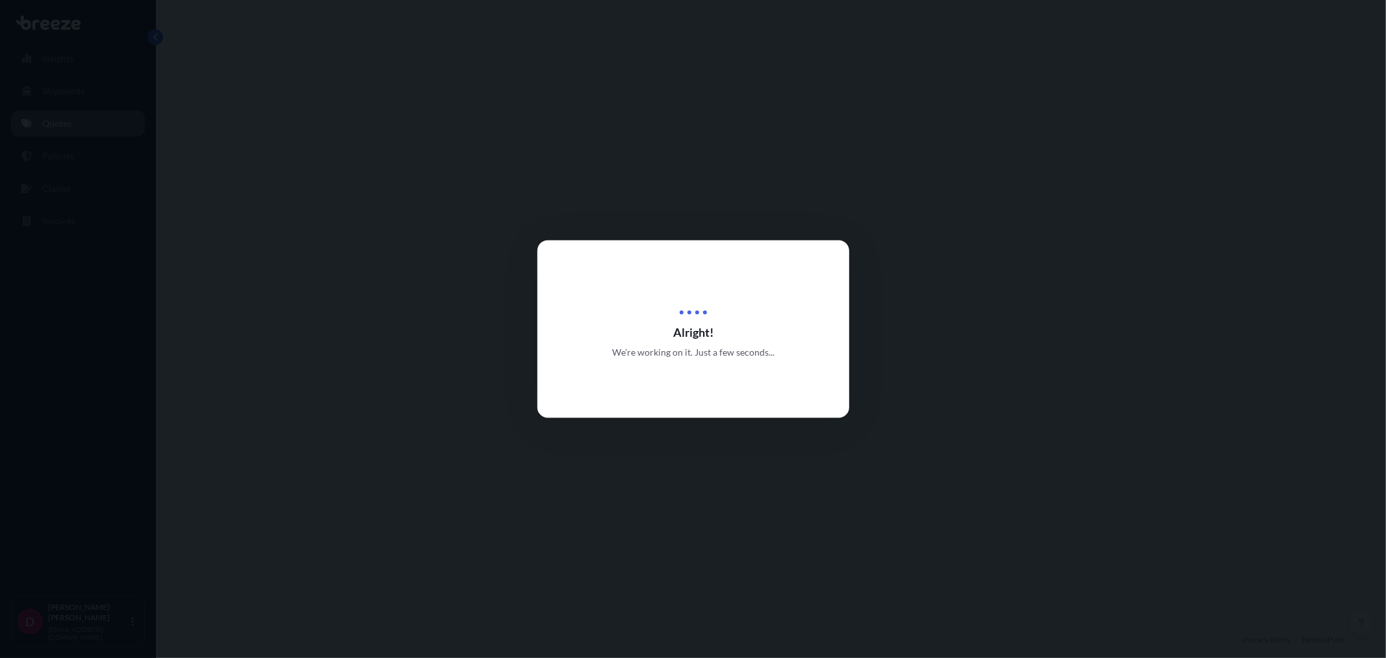
select select "Road"
select select "1"
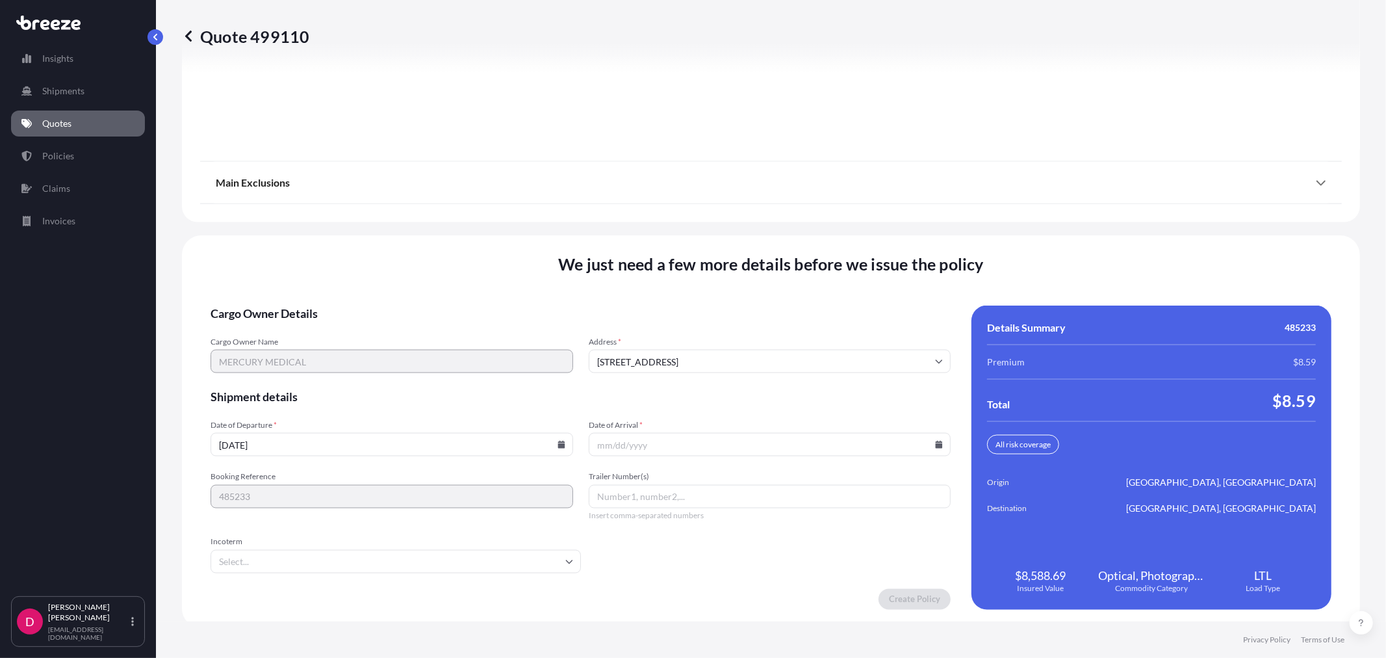
scroll to position [1608, 0]
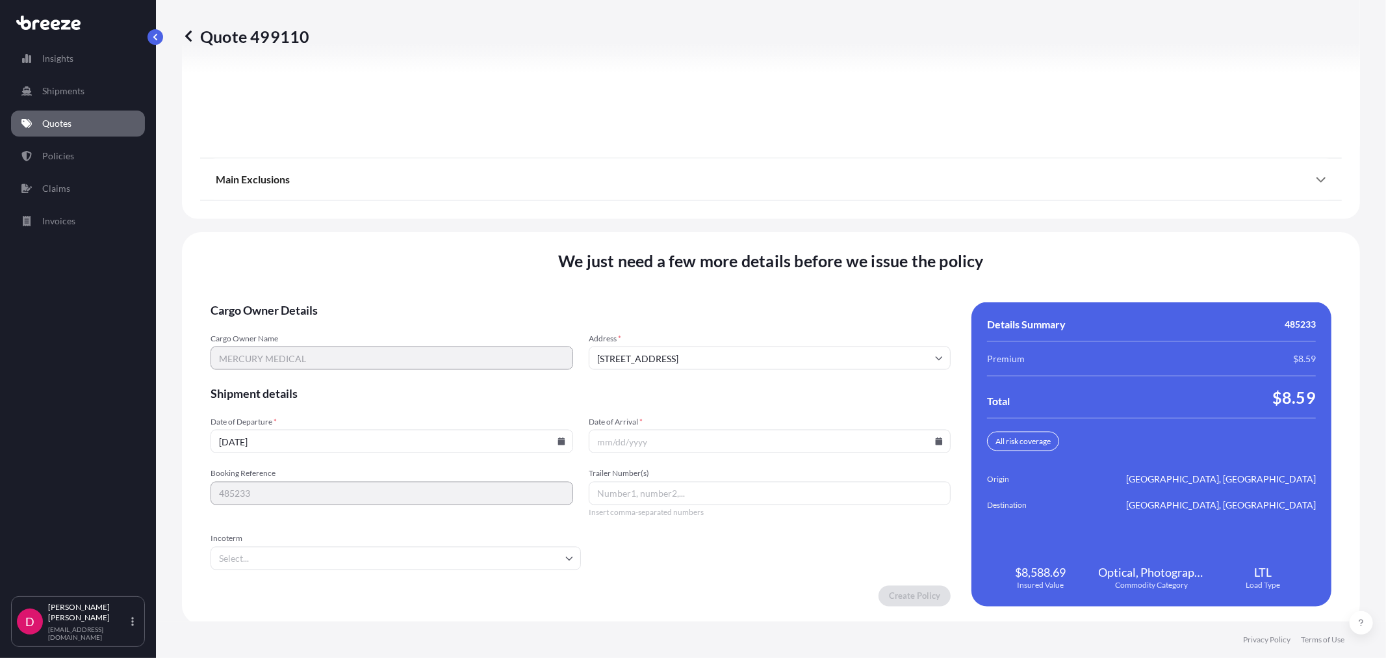
click at [559, 433] on input "[DATE]" at bounding box center [392, 440] width 363 height 23
click at [559, 437] on icon at bounding box center [561, 441] width 8 height 8
click at [296, 324] on button "15" at bounding box center [298, 322] width 21 height 21
type input "[DATE]"
click at [936, 439] on icon at bounding box center [939, 441] width 7 height 8
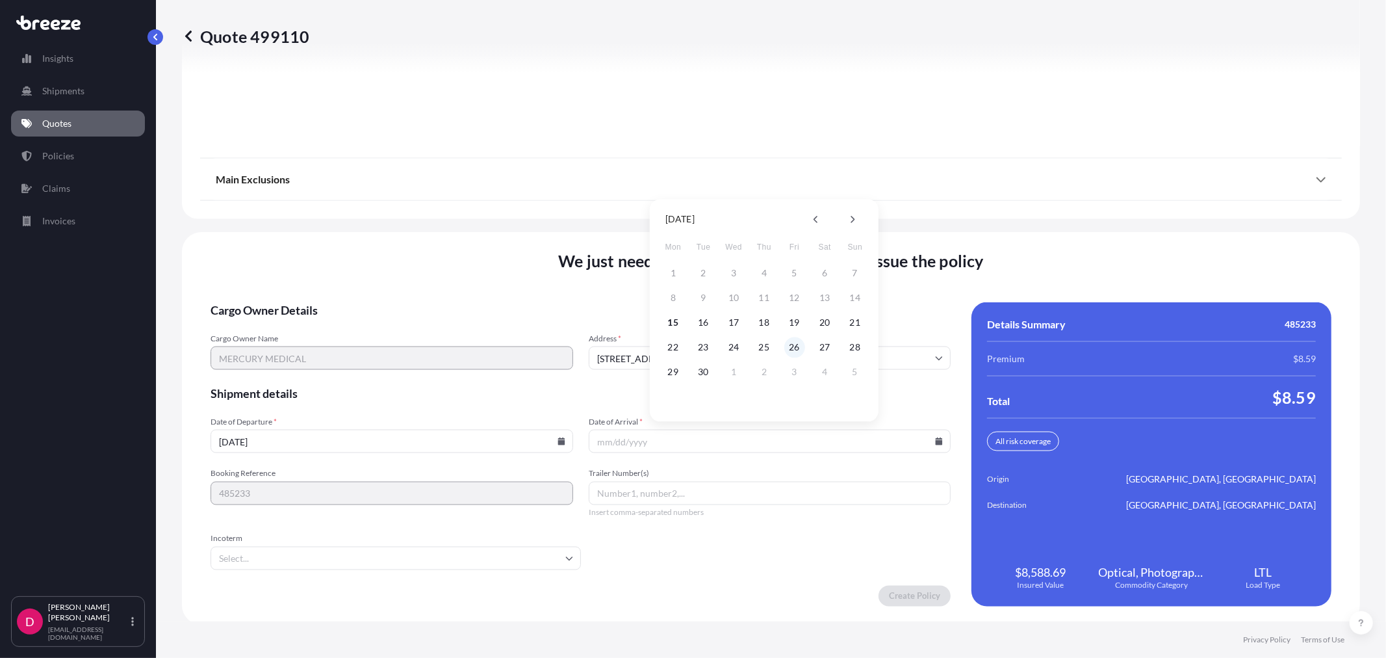
click at [790, 345] on button "26" at bounding box center [794, 347] width 21 height 21
type input "[DATE]"
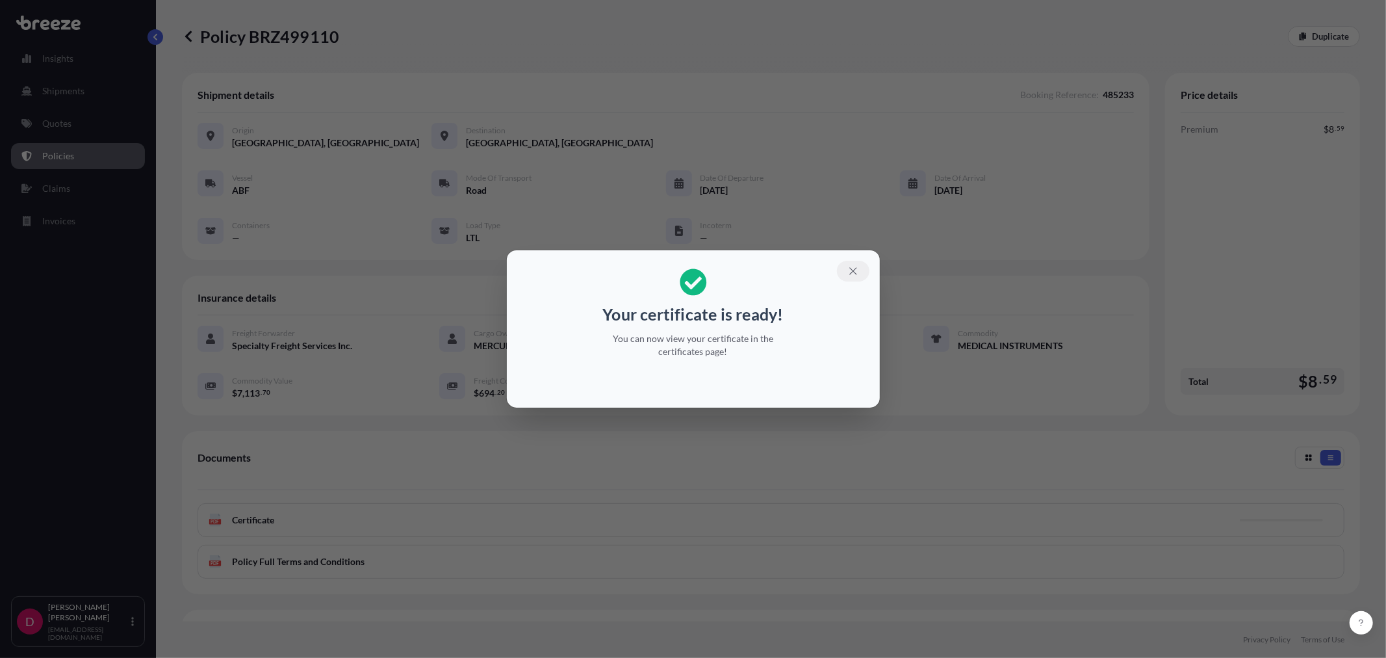
click at [853, 266] on icon "button" at bounding box center [853, 271] width 12 height 12
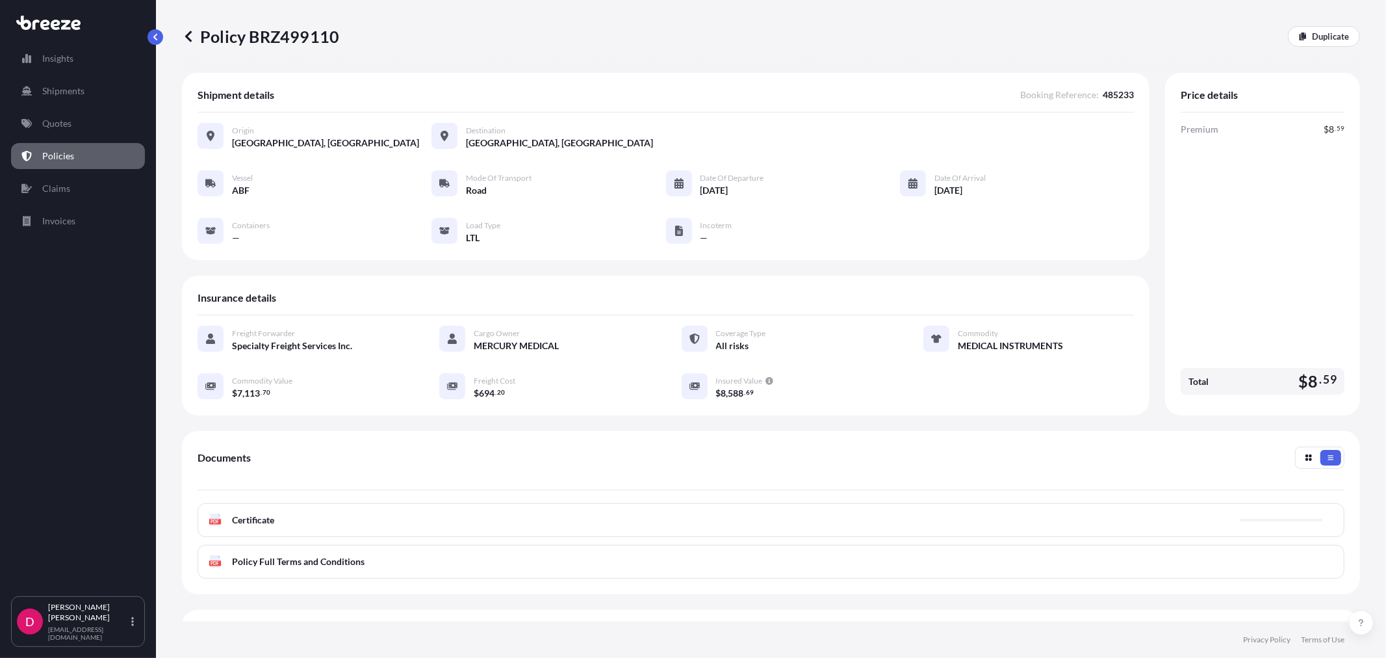
click at [293, 27] on p "Policy BRZ499110" at bounding box center [260, 36] width 157 height 21
copy p "BRZ499110"
click at [1335, 33] on p "Duplicate" at bounding box center [1330, 36] width 37 height 13
select select "Road"
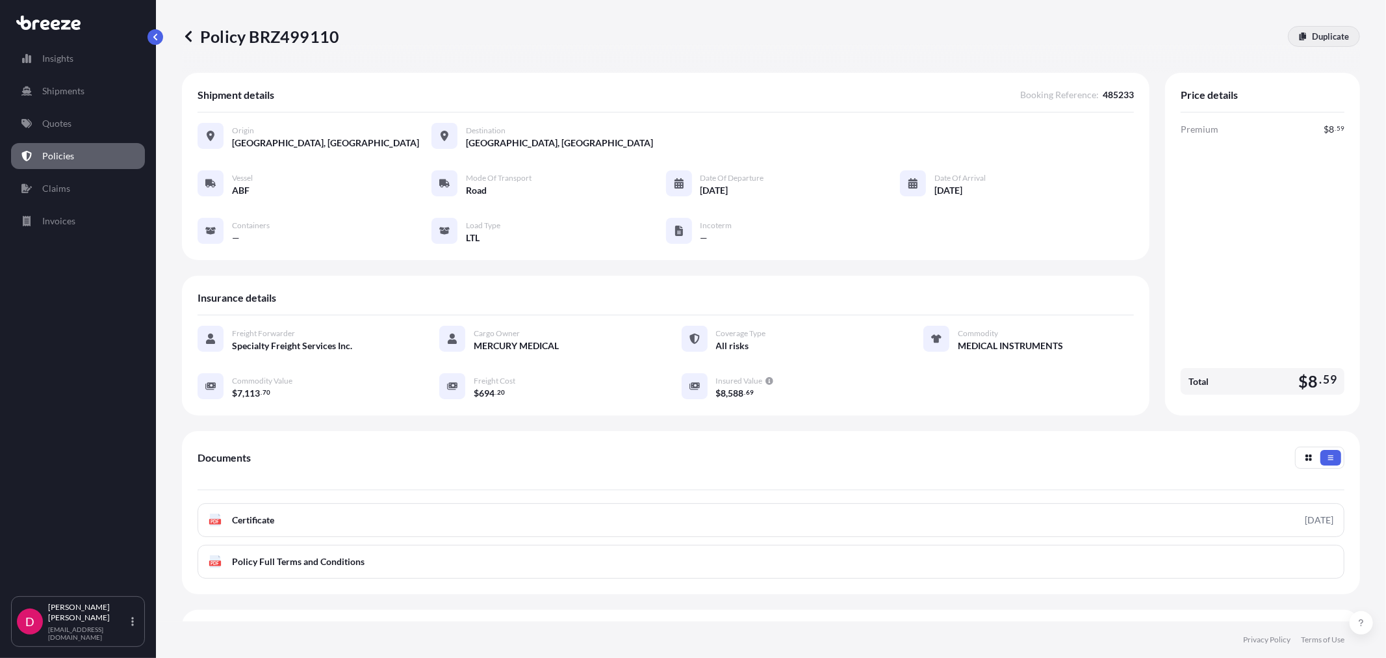
select select "1"
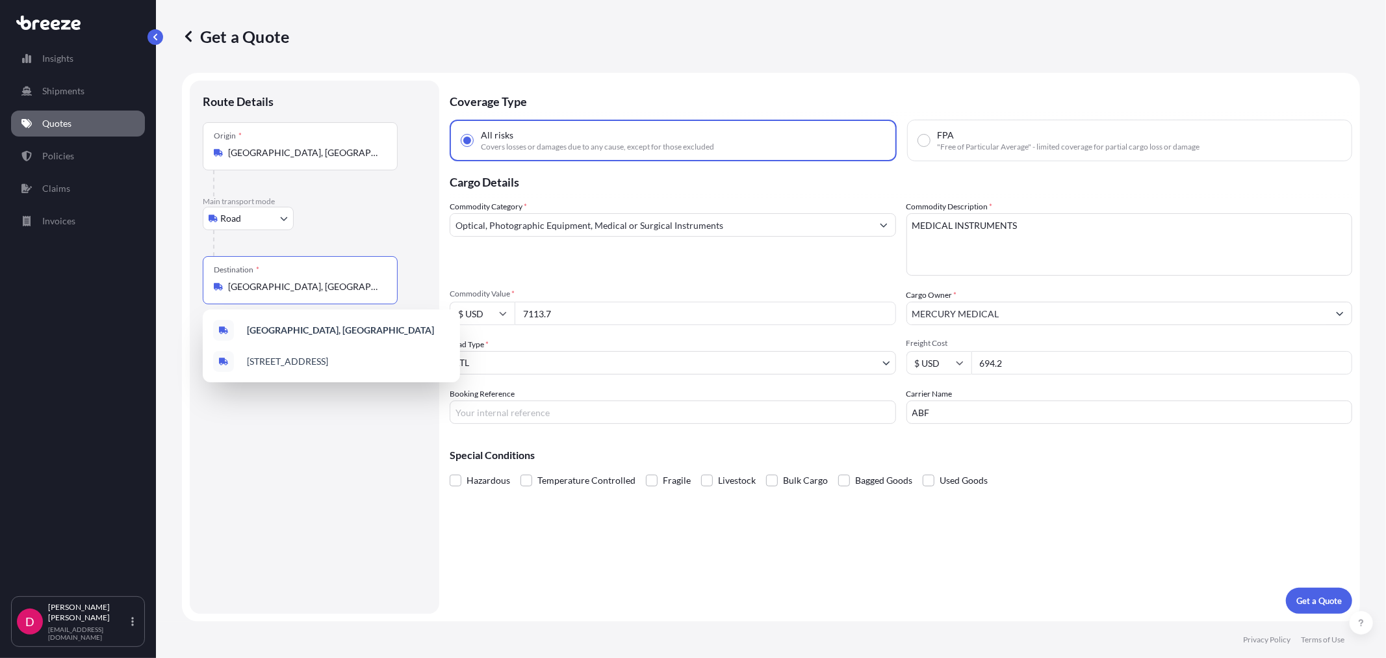
drag, startPoint x: 328, startPoint y: 285, endPoint x: 192, endPoint y: 292, distance: 136.7
click at [192, 292] on div "Route Details Place of loading Road Road Rail Origin * [GEOGRAPHIC_DATA] Main t…" at bounding box center [315, 347] width 250 height 533
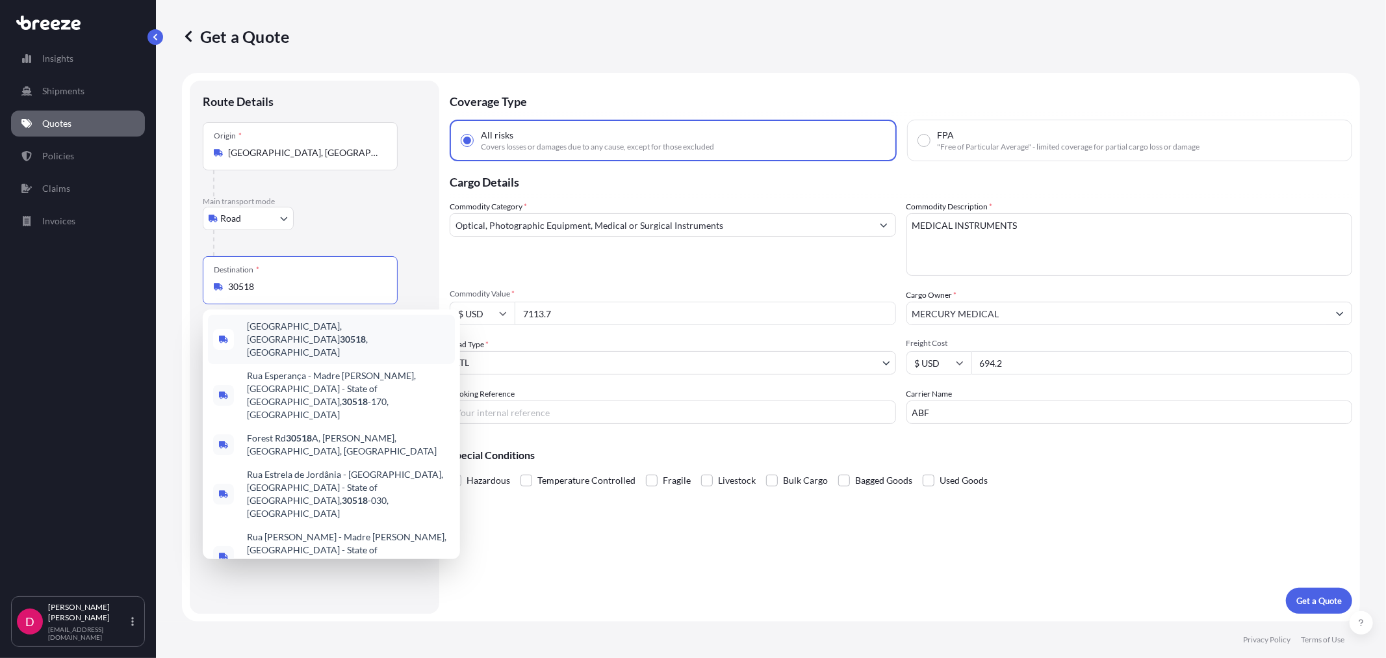
click at [296, 335] on span "[GEOGRAPHIC_DATA] , [GEOGRAPHIC_DATA]" at bounding box center [348, 339] width 203 height 39
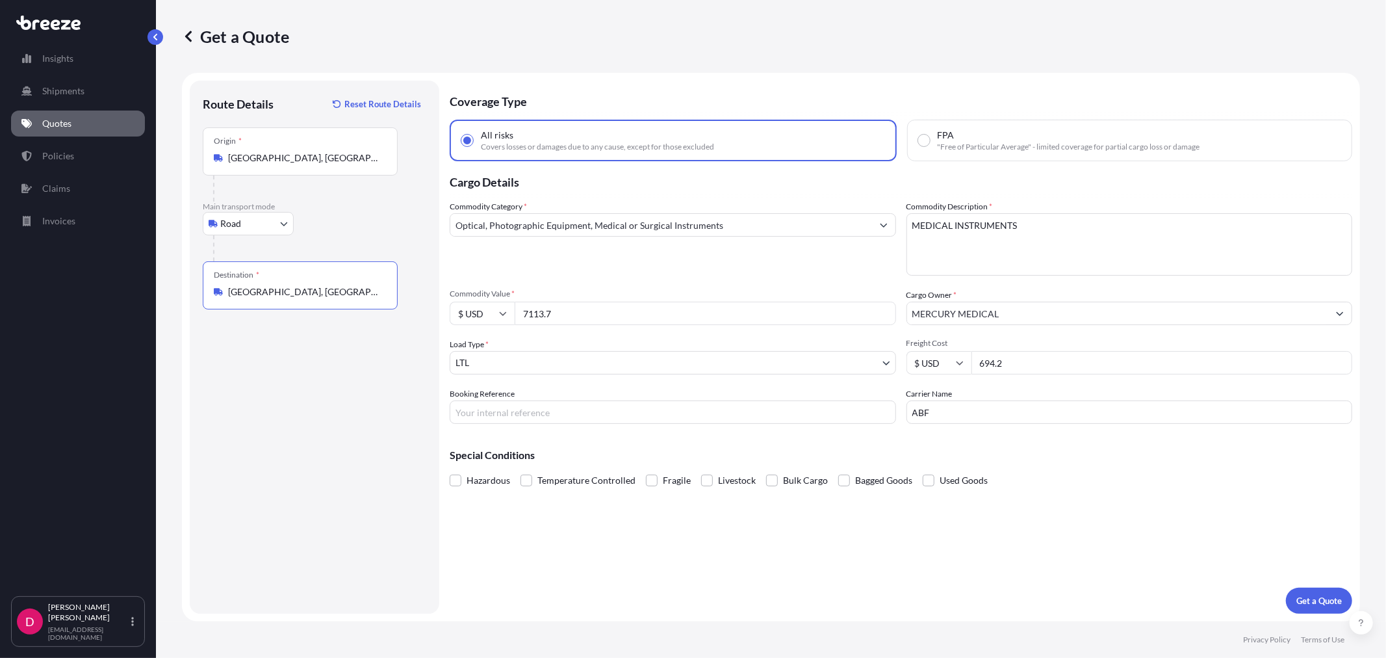
type input "[GEOGRAPHIC_DATA], [GEOGRAPHIC_DATA]"
click at [553, 309] on input "7113.7" at bounding box center [705, 312] width 381 height 23
click at [553, 308] on input "7113.7" at bounding box center [705, 312] width 381 height 23
paste input "17667.75"
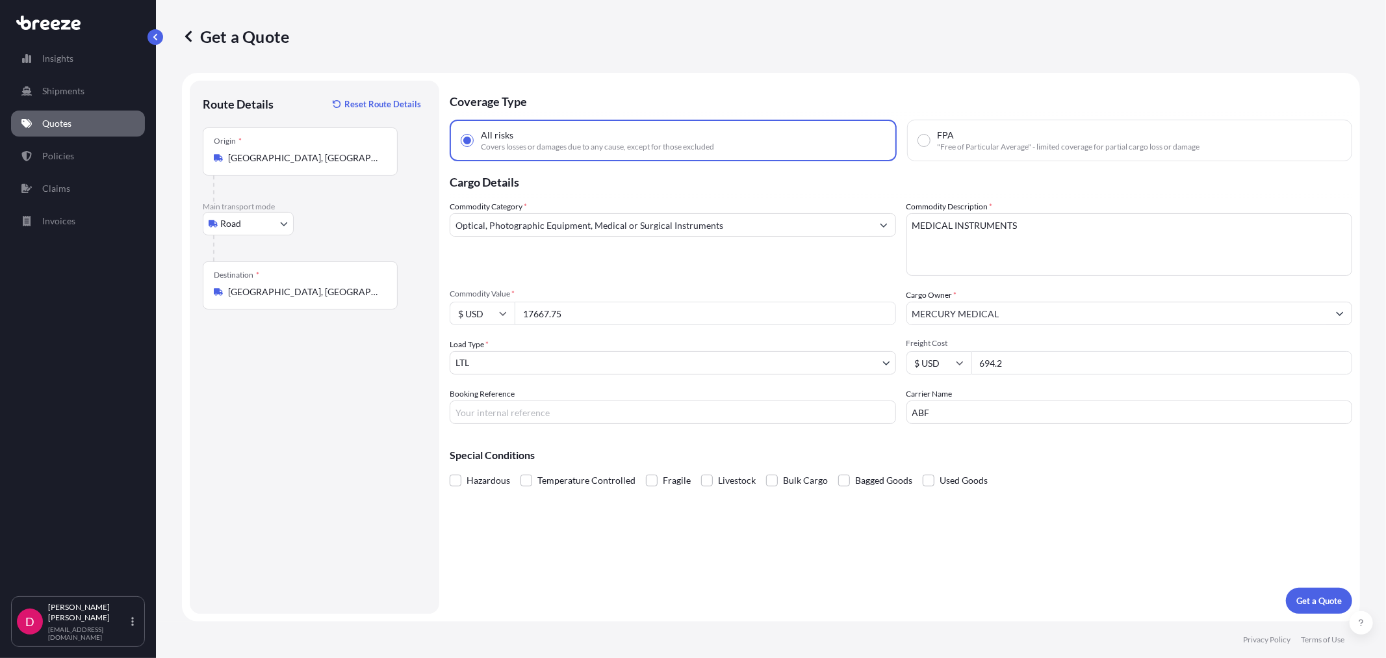
type input "17667.75"
drag, startPoint x: 1004, startPoint y: 361, endPoint x: 954, endPoint y: 353, distance: 50.6
click at [954, 353] on div "$ USD 694.2" at bounding box center [1129, 362] width 446 height 23
type input "198.56"
drag, startPoint x: 994, startPoint y: 413, endPoint x: 880, endPoint y: 414, distance: 113.7
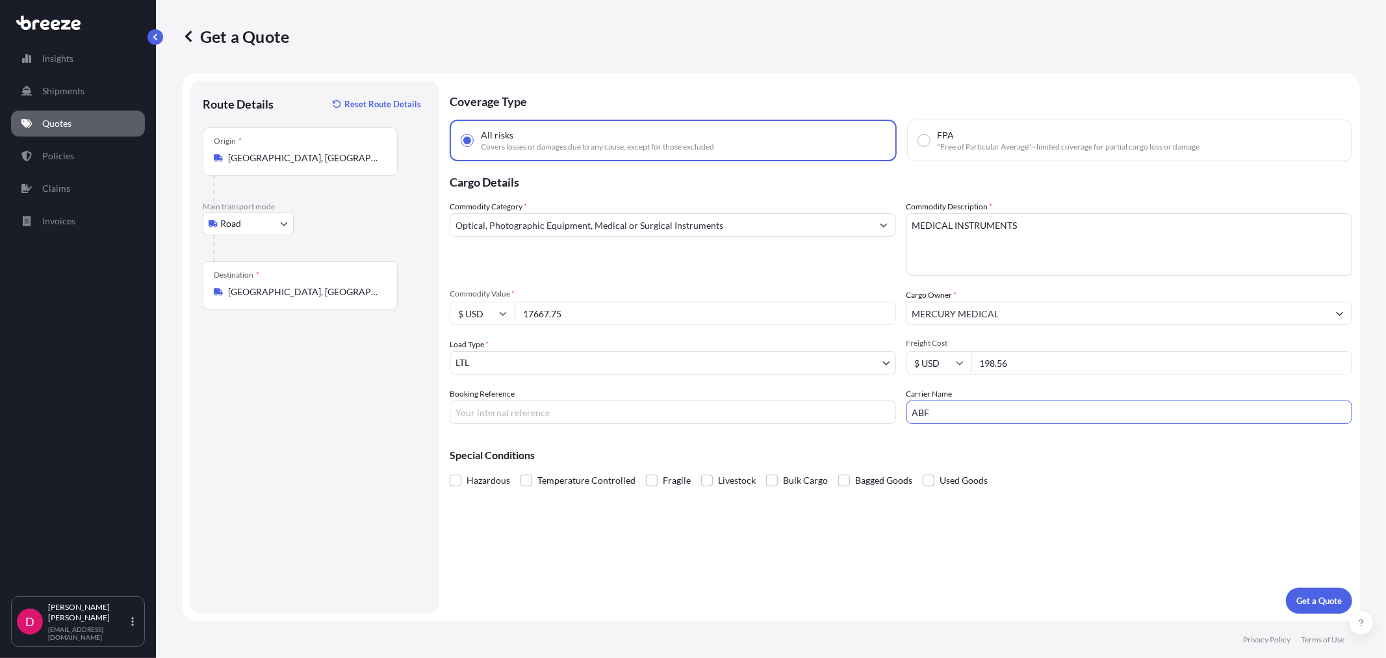
click at [880, 414] on div "Commodity Category * Optical, Photographic Equipment, Medical or Surgical Instr…" at bounding box center [901, 312] width 902 height 224
type input "SOUTHEASTERN"
click at [488, 411] on input "Booking Reference" at bounding box center [673, 411] width 446 height 23
type input "485206"
click at [1303, 606] on p "Get a Quote" at bounding box center [1318, 600] width 45 height 13
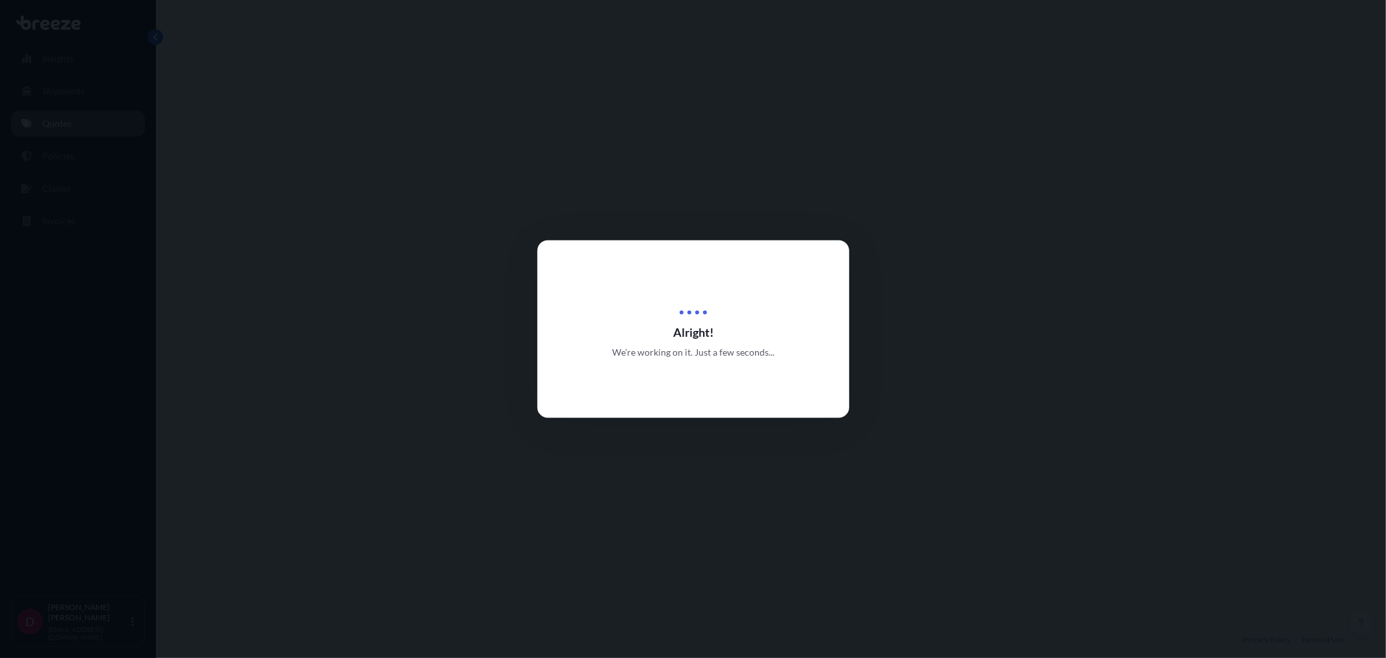
select select "Road"
select select "1"
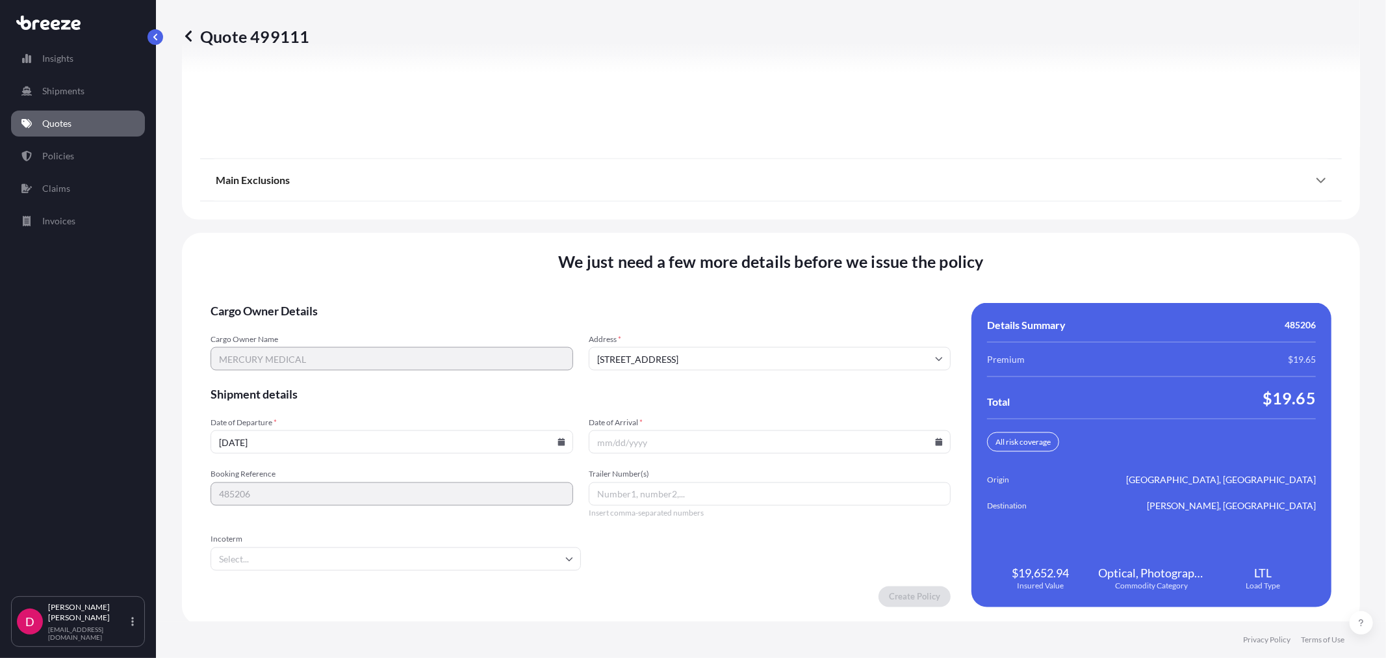
scroll to position [1608, 0]
click at [557, 437] on icon at bounding box center [560, 441] width 7 height 8
click at [296, 325] on button "15" at bounding box center [298, 322] width 21 height 21
type input "[DATE]"
click at [936, 437] on icon at bounding box center [939, 441] width 7 height 8
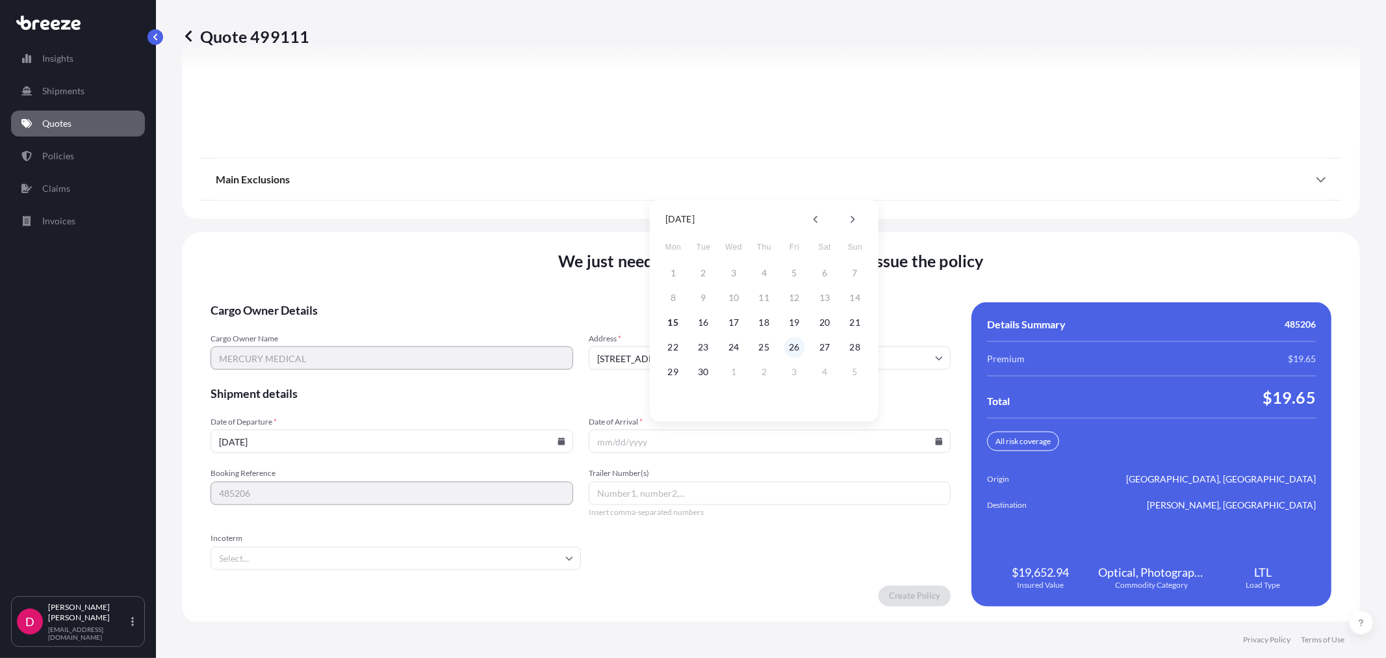
click at [802, 346] on button "26" at bounding box center [794, 347] width 21 height 21
click at [932, 432] on input "[DATE]" at bounding box center [770, 440] width 363 height 23
click at [936, 440] on icon at bounding box center [939, 441] width 7 height 8
click at [677, 346] on button "22" at bounding box center [673, 347] width 21 height 21
type input "[DATE]"
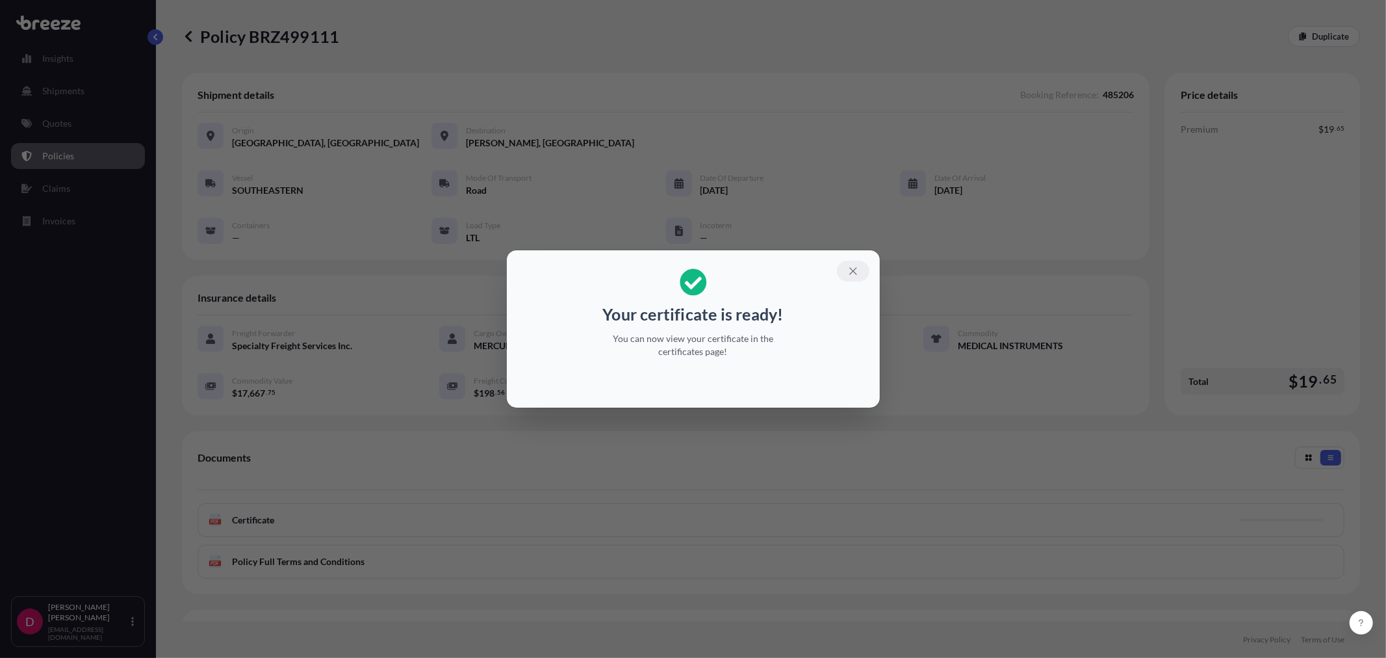
click at [853, 268] on icon "button" at bounding box center [853, 271] width 12 height 12
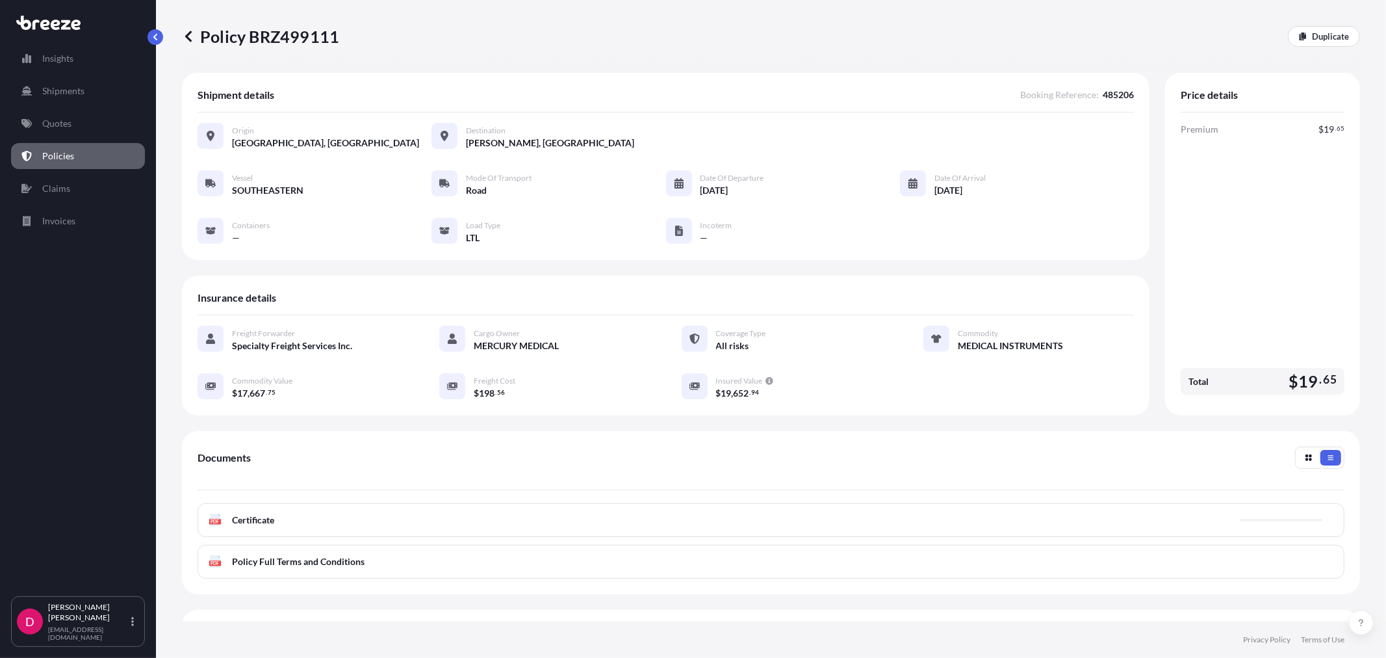
click at [279, 31] on p "Policy BRZ499111" at bounding box center [260, 36] width 157 height 21
copy p "BRZ499111"
